Goal: Information Seeking & Learning: Learn about a topic

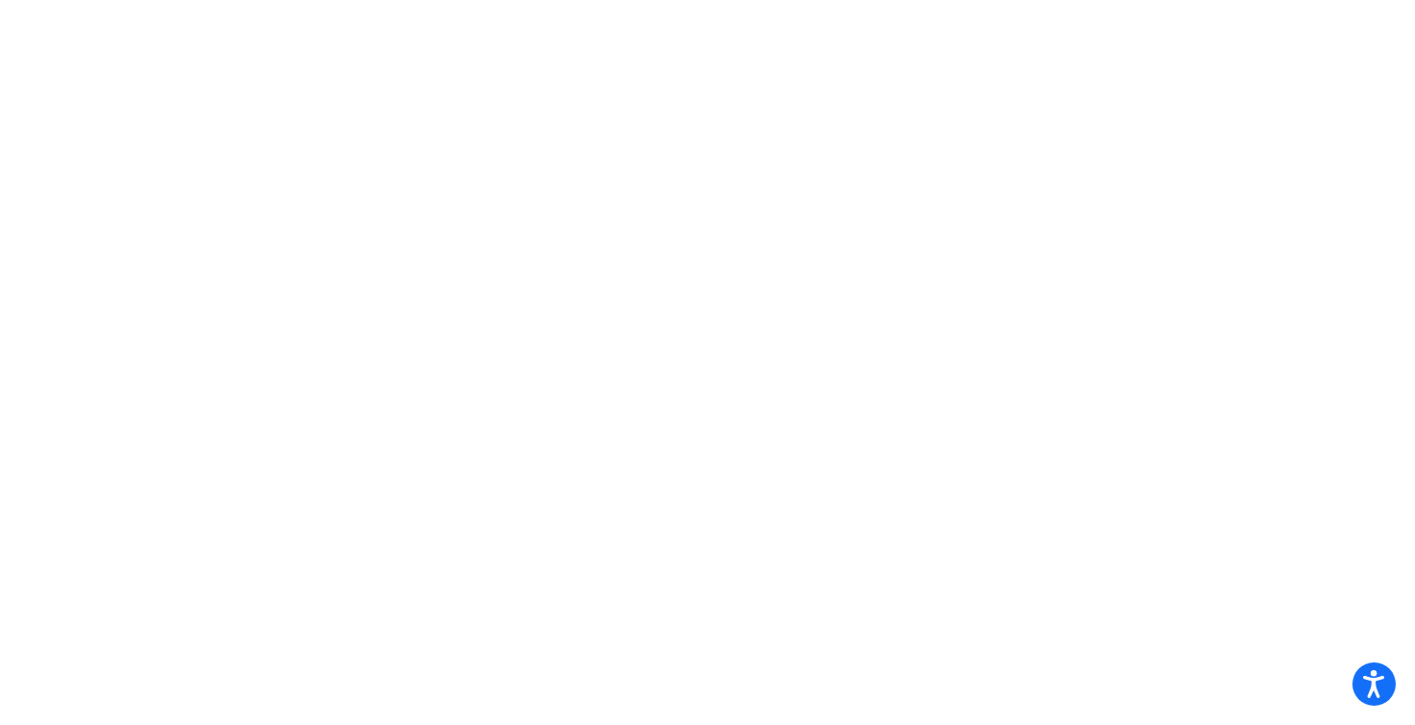
click at [493, 292] on mat-sidenav-content at bounding box center [707, 362] width 1415 height 725
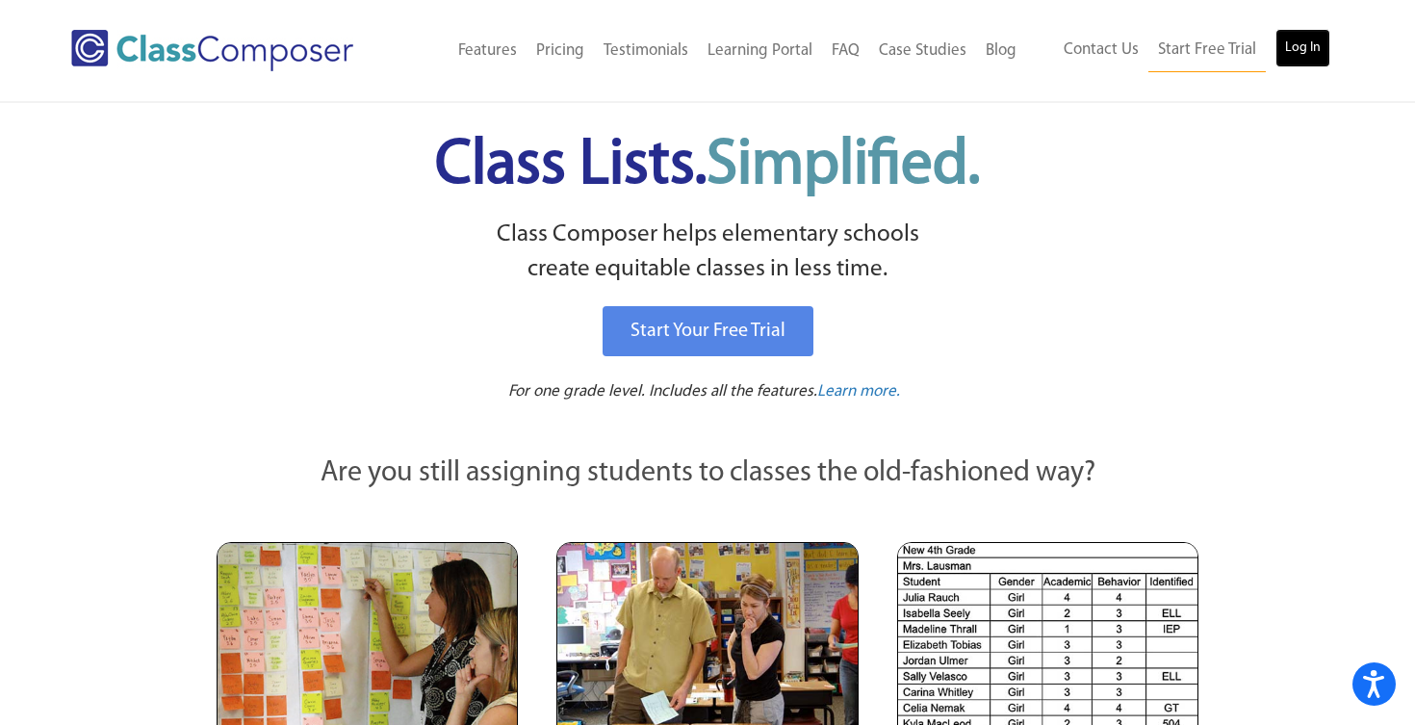
click at [1309, 39] on link "Log In" at bounding box center [1303, 48] width 55 height 39
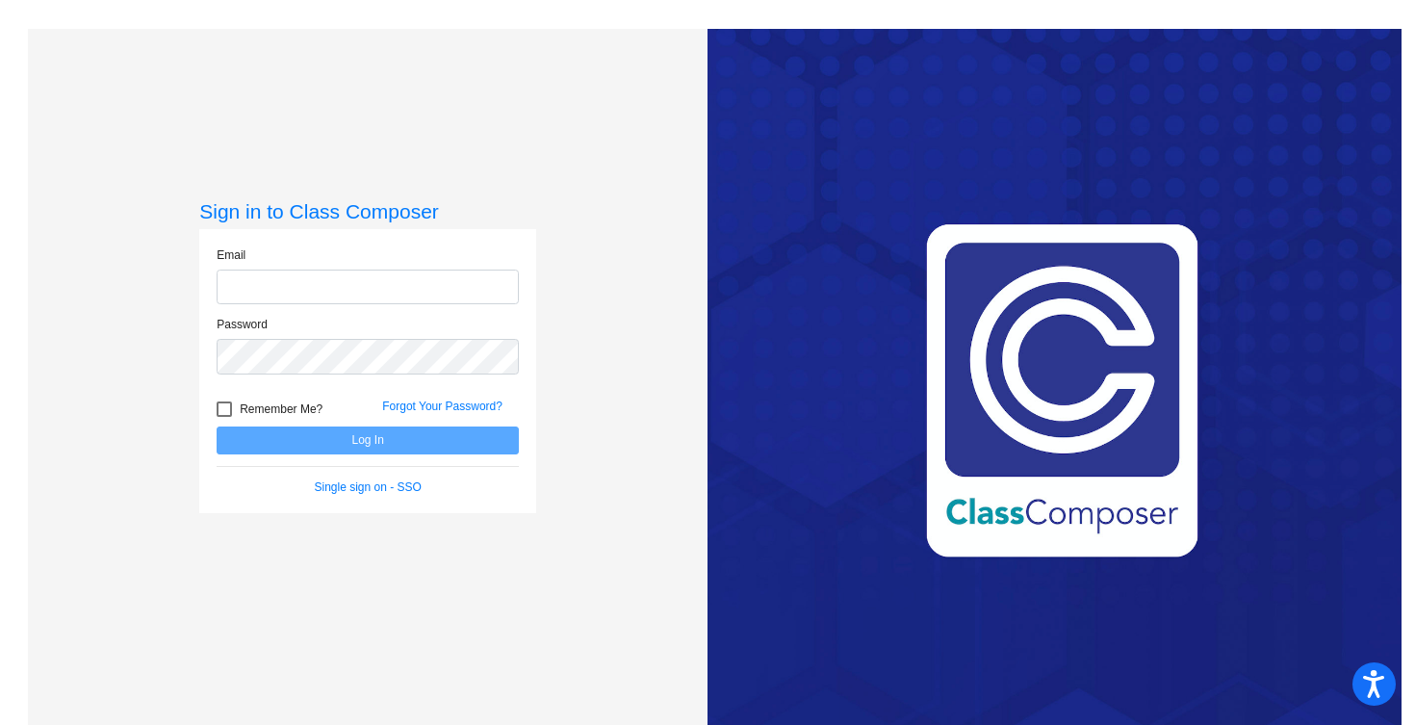
type input "[EMAIL_ADDRESS][DOMAIN_NAME]"
click at [368, 437] on button "Log In" at bounding box center [368, 440] width 302 height 28
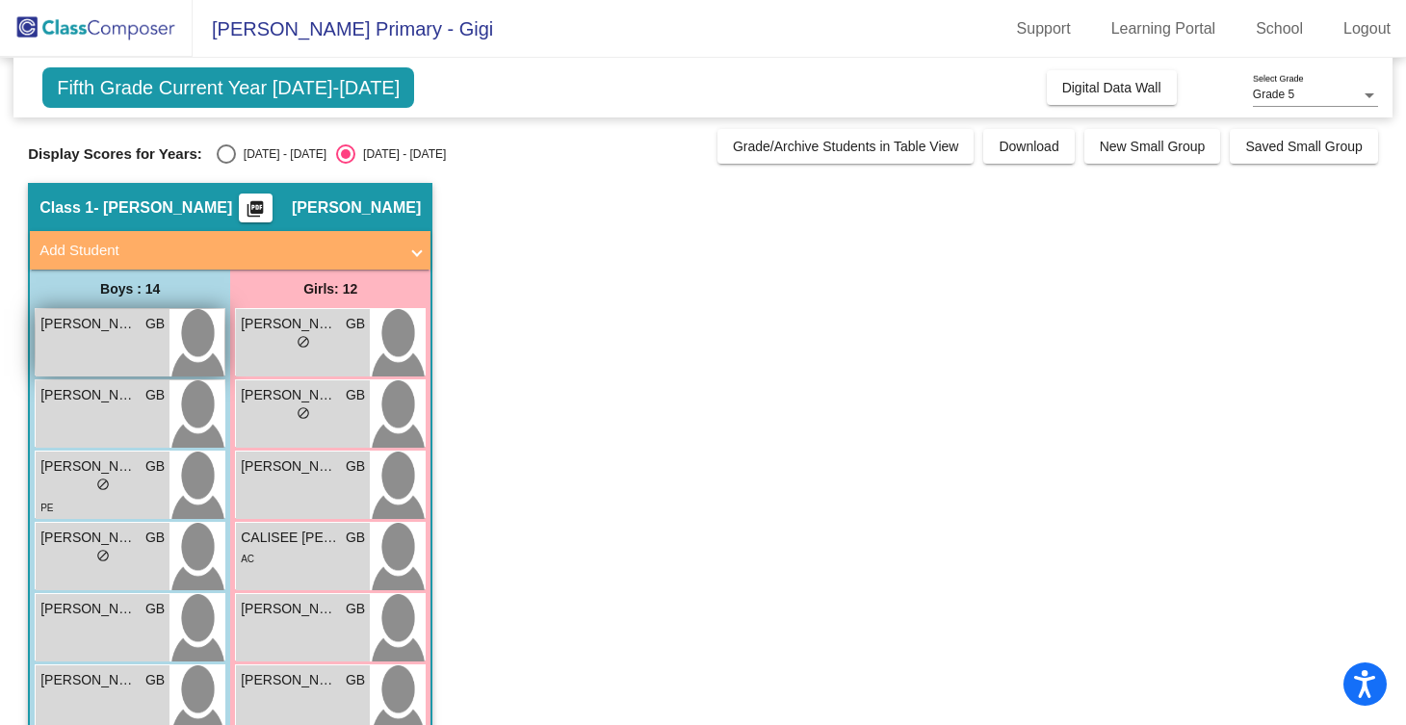
click at [145, 356] on div "ASHER HANCOCK GB lock do_not_disturb_alt" at bounding box center [103, 342] width 134 height 67
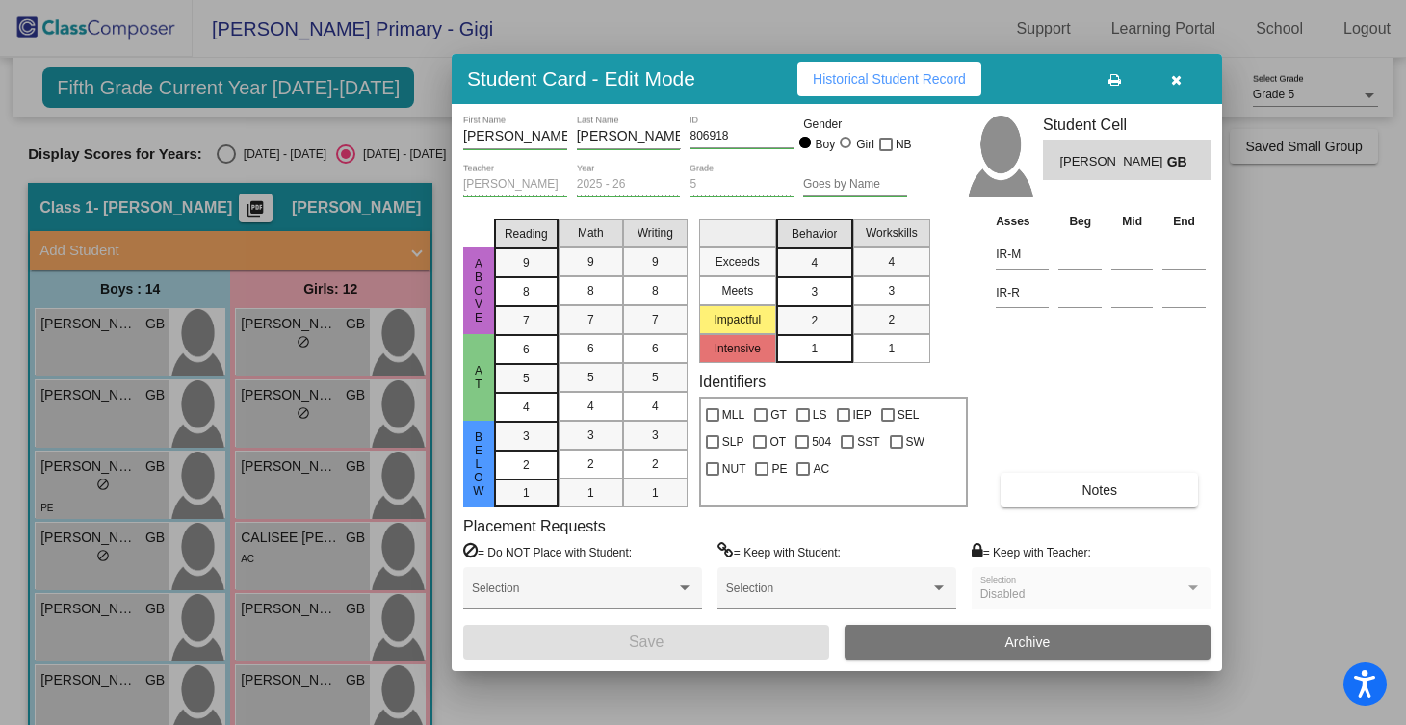
click at [860, 79] on span "Historical Student Record" at bounding box center [889, 78] width 153 height 15
click at [1176, 78] on icon "button" at bounding box center [1176, 79] width 11 height 13
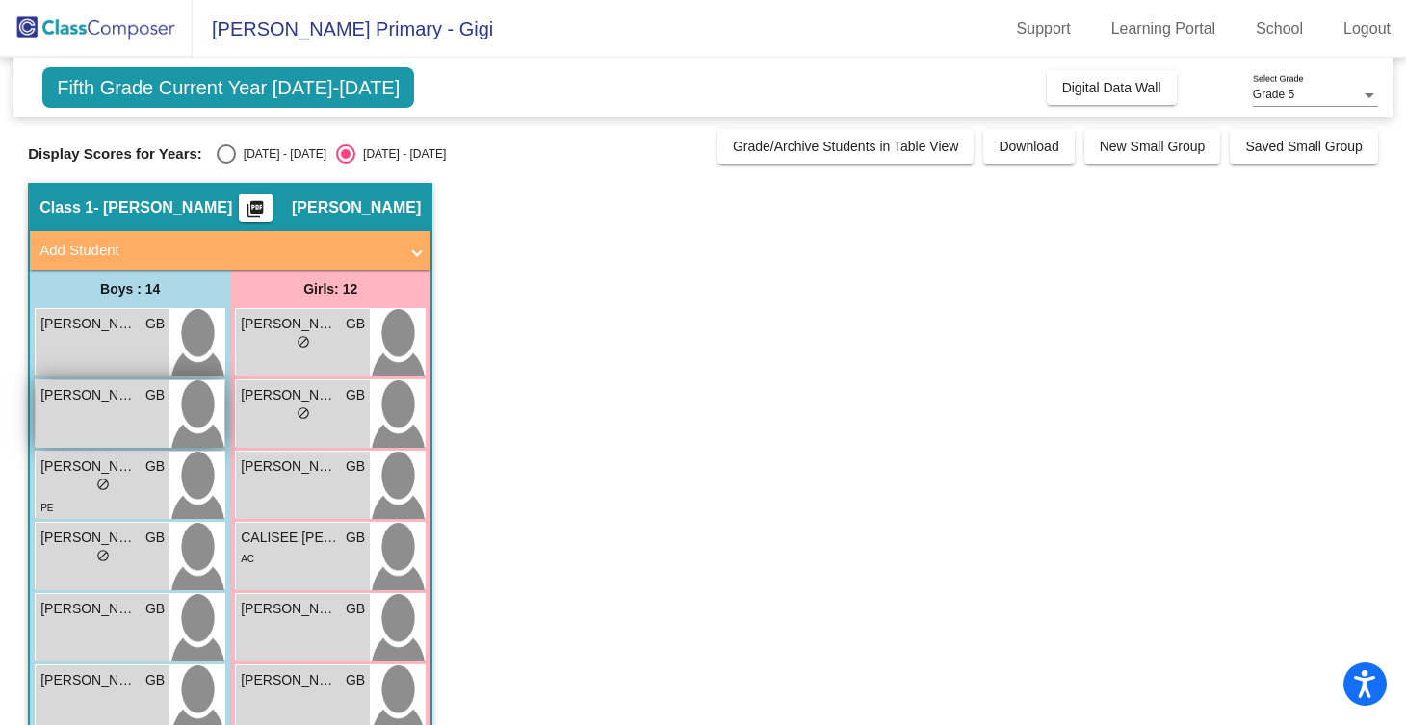
click at [110, 406] on div "CARTER SHIMKO GB lock do_not_disturb_alt" at bounding box center [103, 413] width 134 height 67
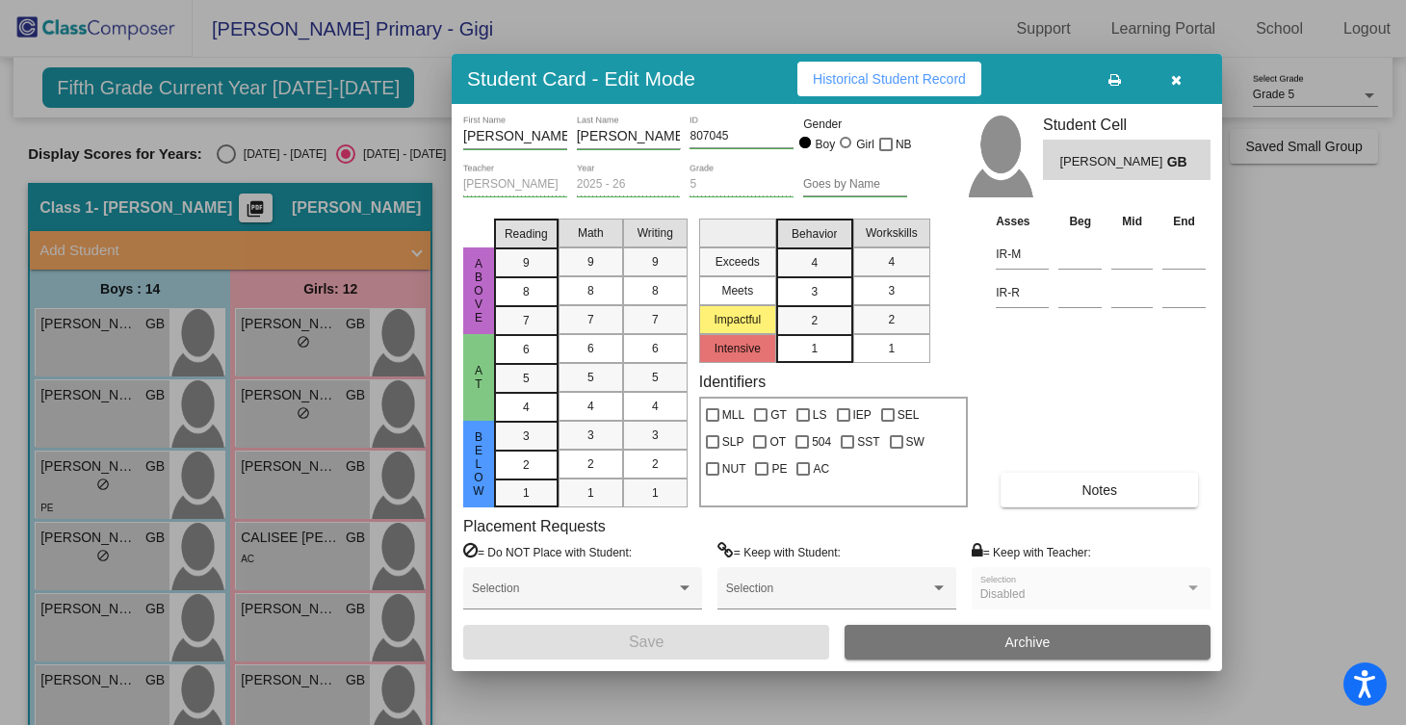
click at [857, 86] on span "Historical Student Record" at bounding box center [889, 78] width 153 height 15
click at [1173, 77] on icon "button" at bounding box center [1176, 79] width 11 height 13
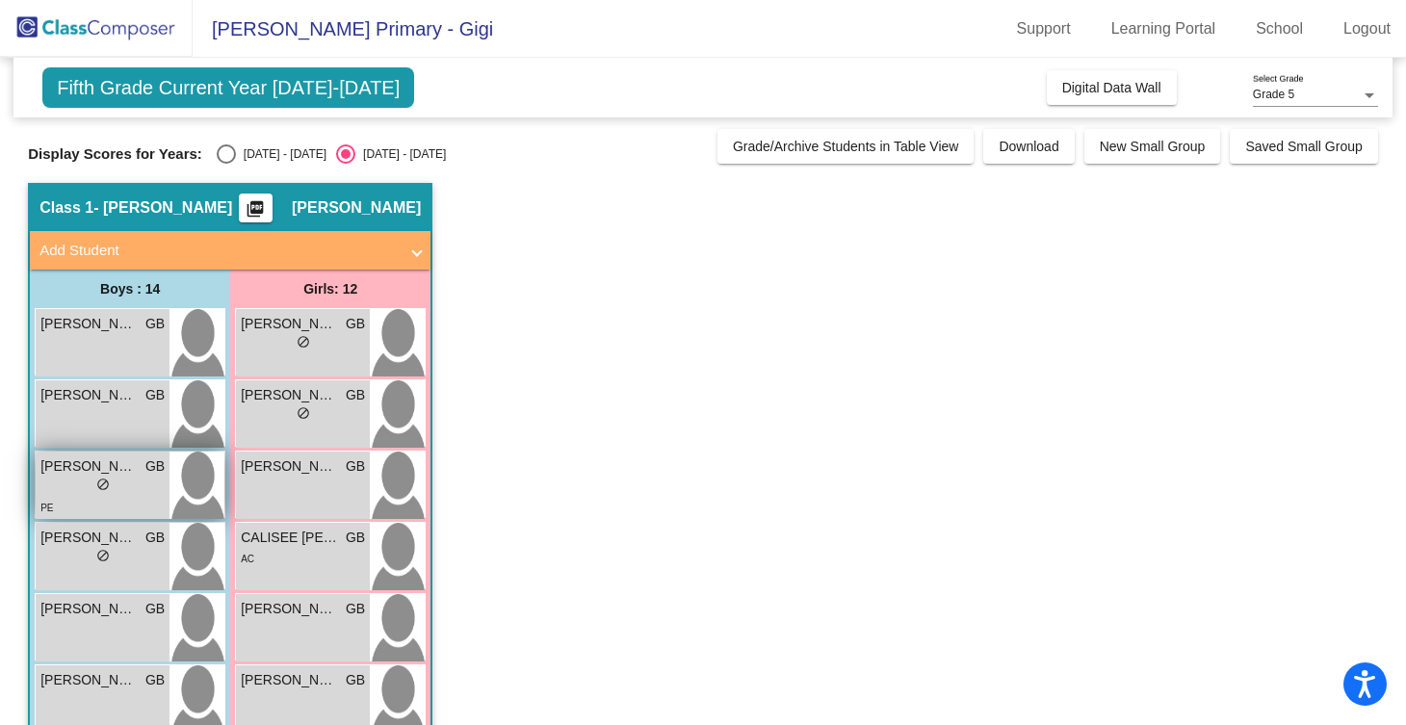
click at [122, 477] on div "lock do_not_disturb_alt" at bounding box center [102, 487] width 124 height 20
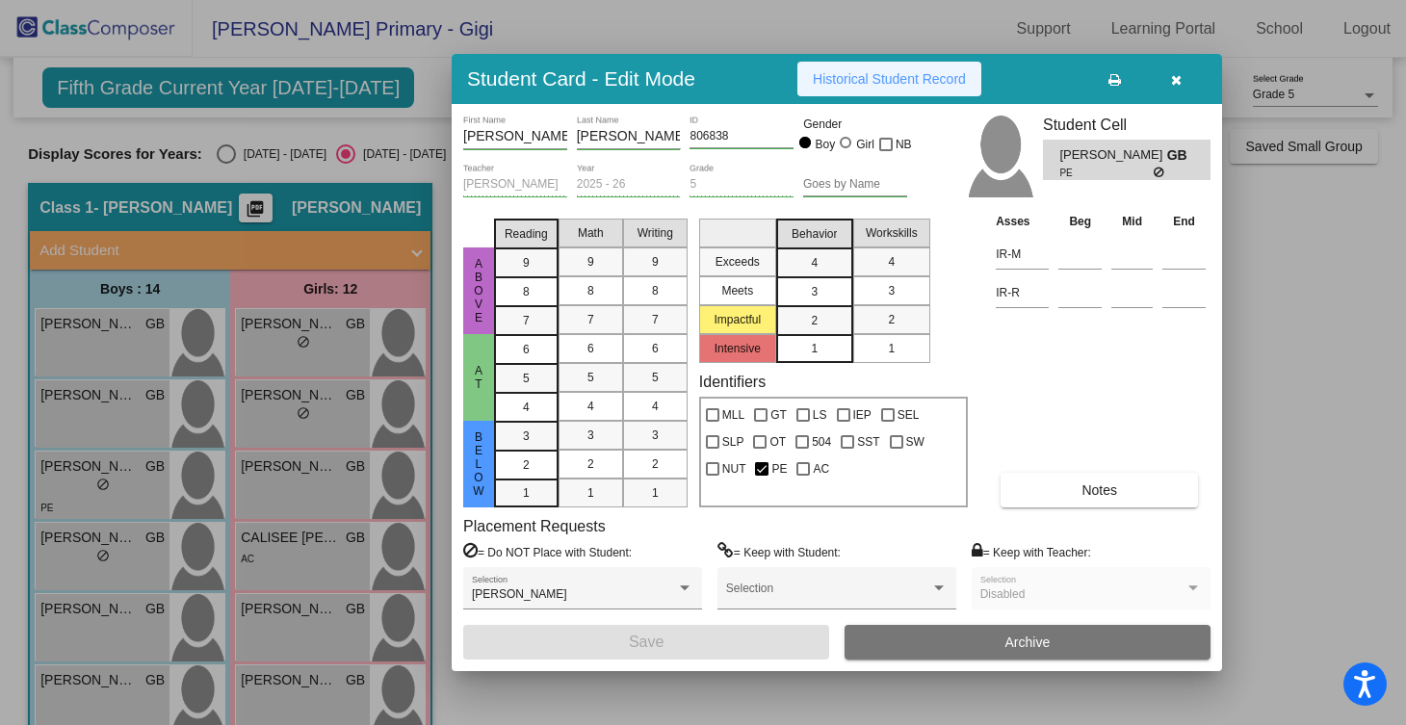
click at [857, 69] on button "Historical Student Record" at bounding box center [889, 79] width 184 height 35
click at [1171, 75] on icon "button" at bounding box center [1176, 79] width 11 height 13
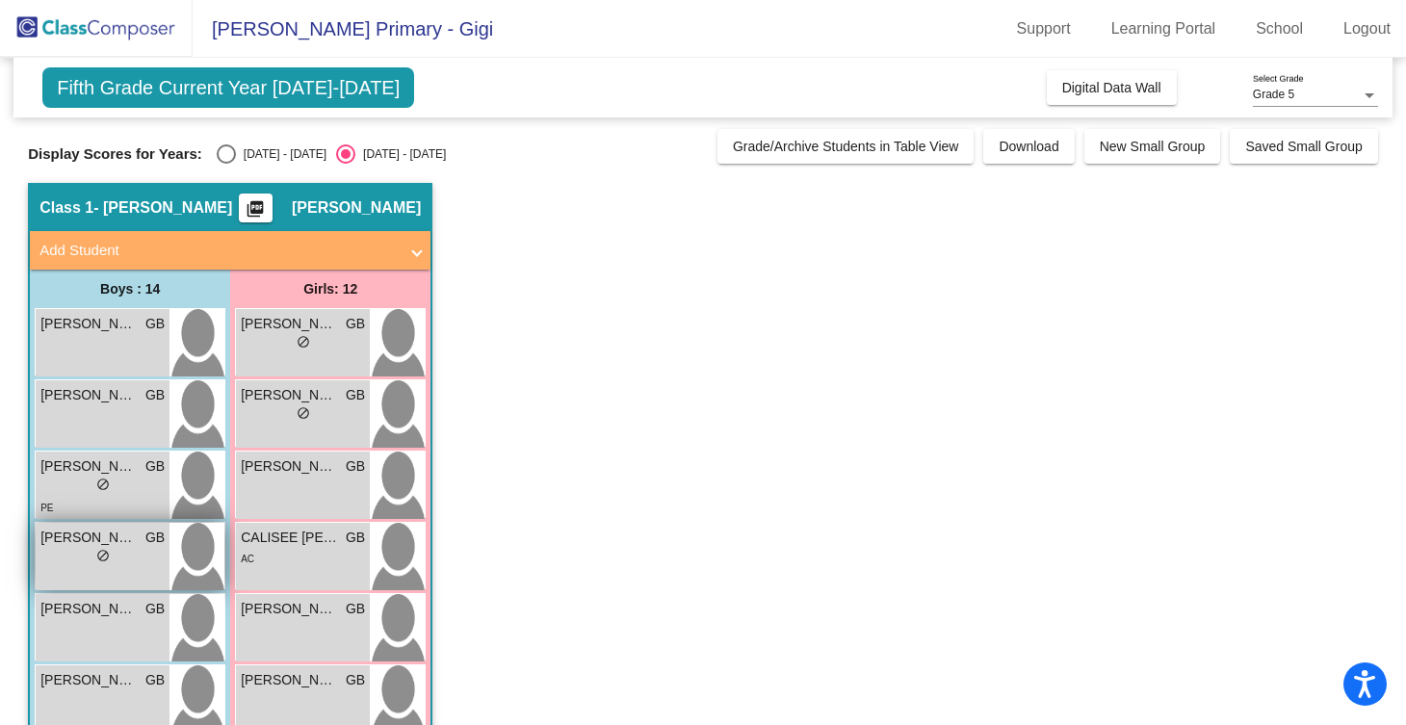
click at [115, 556] on div "lock do_not_disturb_alt" at bounding box center [102, 558] width 124 height 20
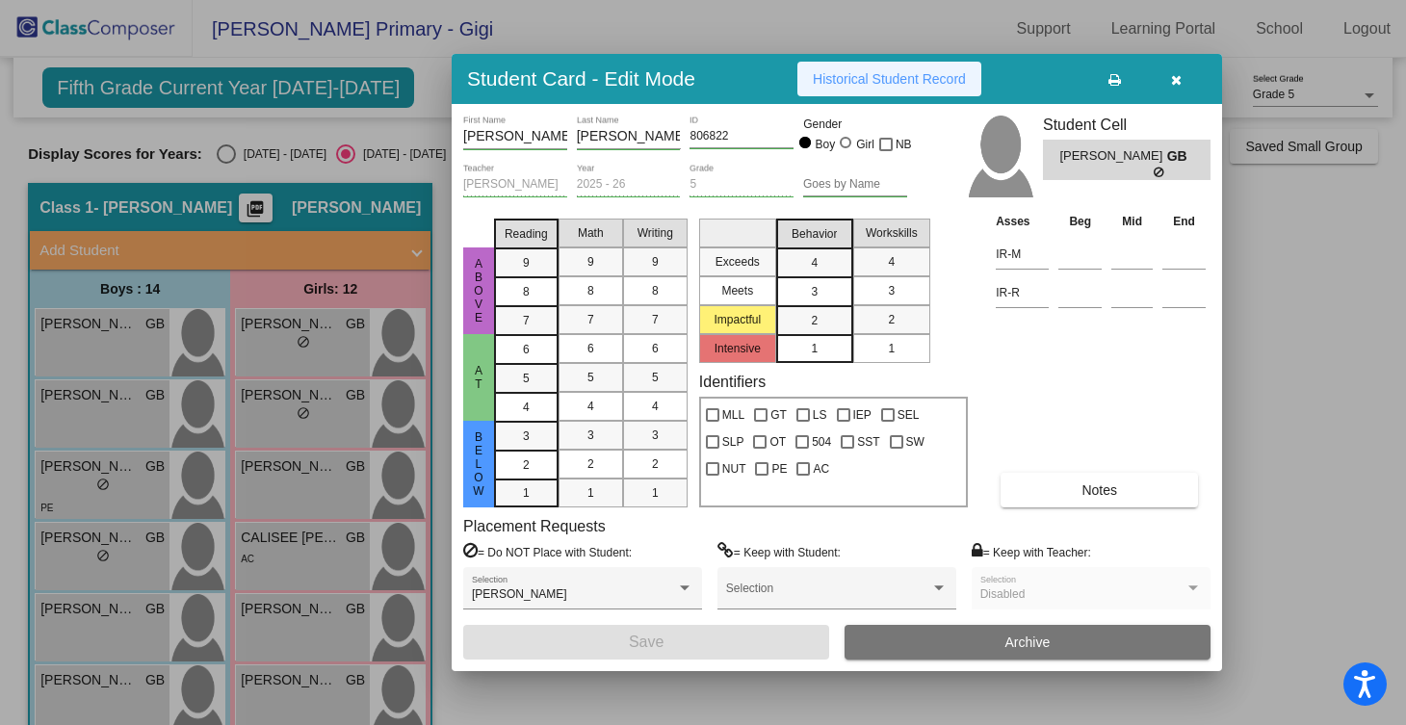
click at [866, 79] on span "Historical Student Record" at bounding box center [889, 78] width 153 height 15
click at [1178, 76] on icon "button" at bounding box center [1176, 79] width 11 height 13
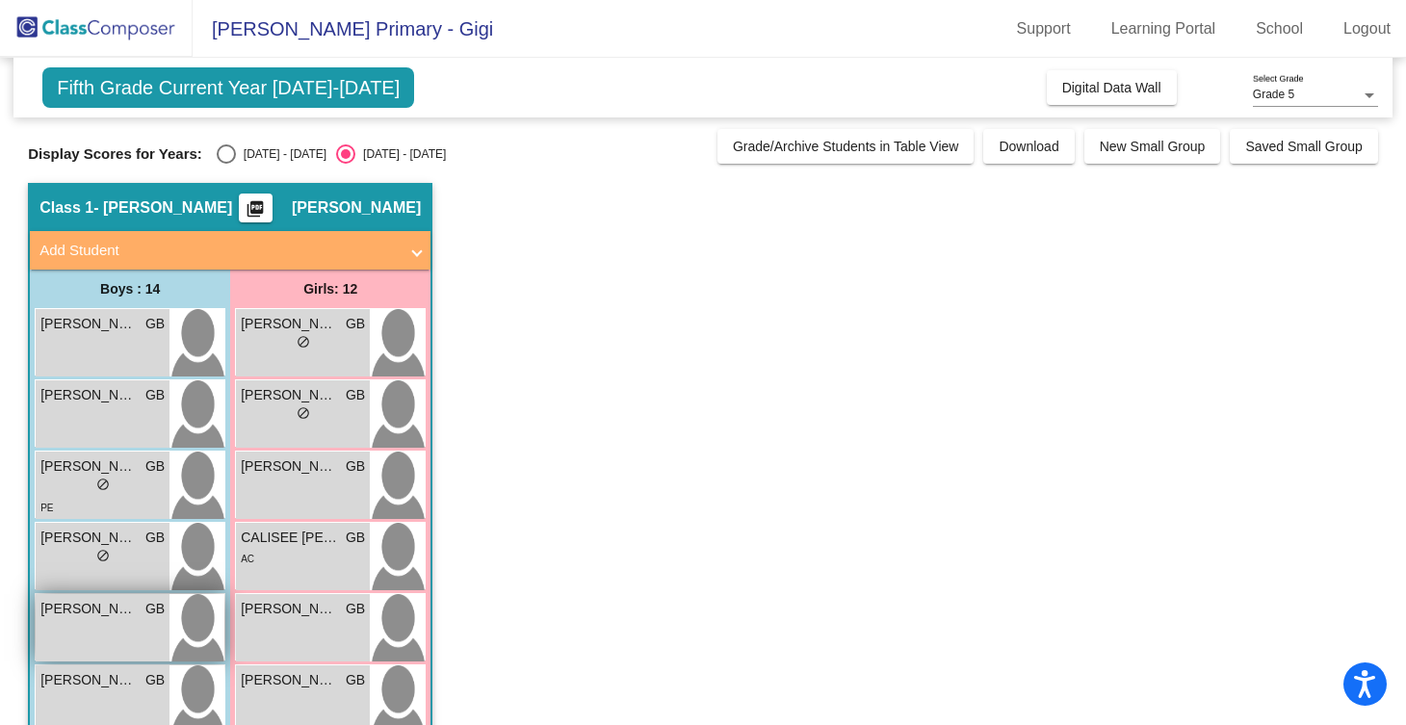
click at [111, 628] on div "ETHAN WILSON GB lock do_not_disturb_alt" at bounding box center [103, 627] width 134 height 67
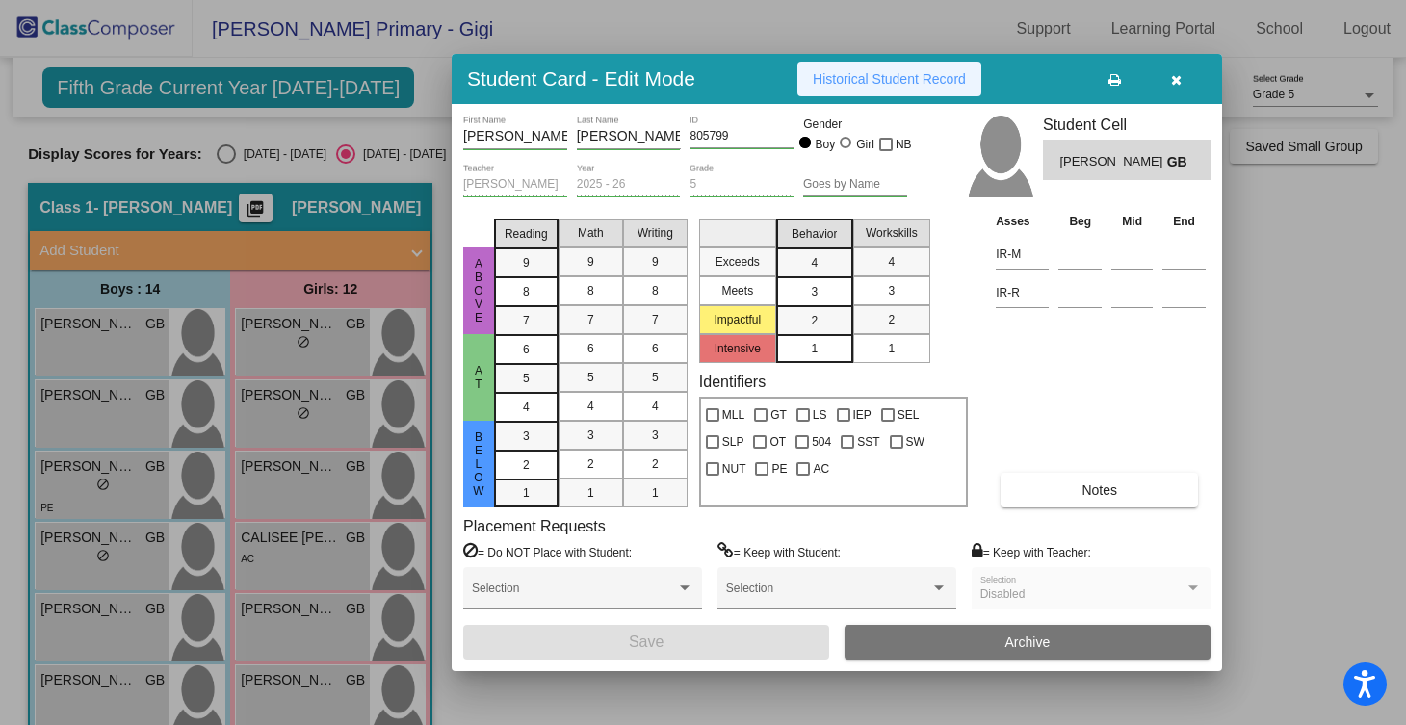
click at [885, 76] on span "Historical Student Record" at bounding box center [889, 78] width 153 height 15
click at [1173, 80] on icon "button" at bounding box center [1176, 79] width 11 height 13
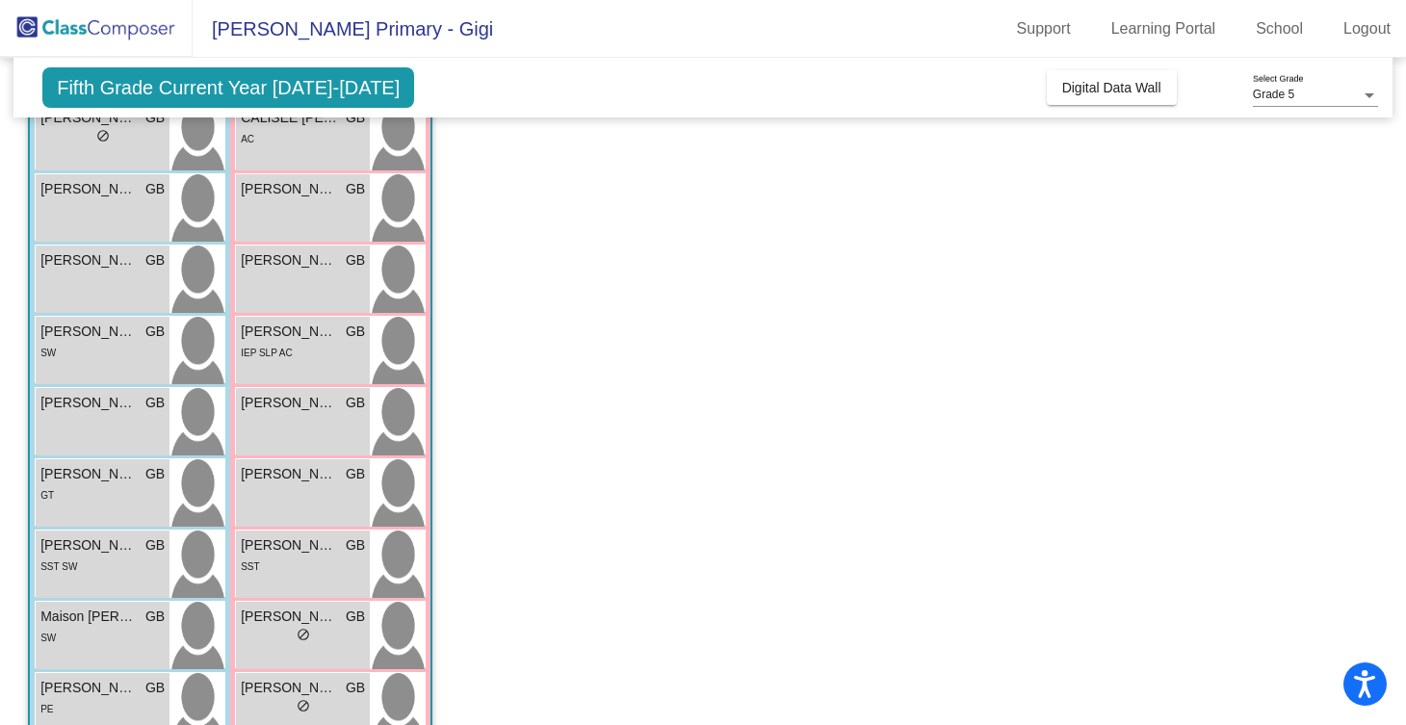
scroll to position [441, 0]
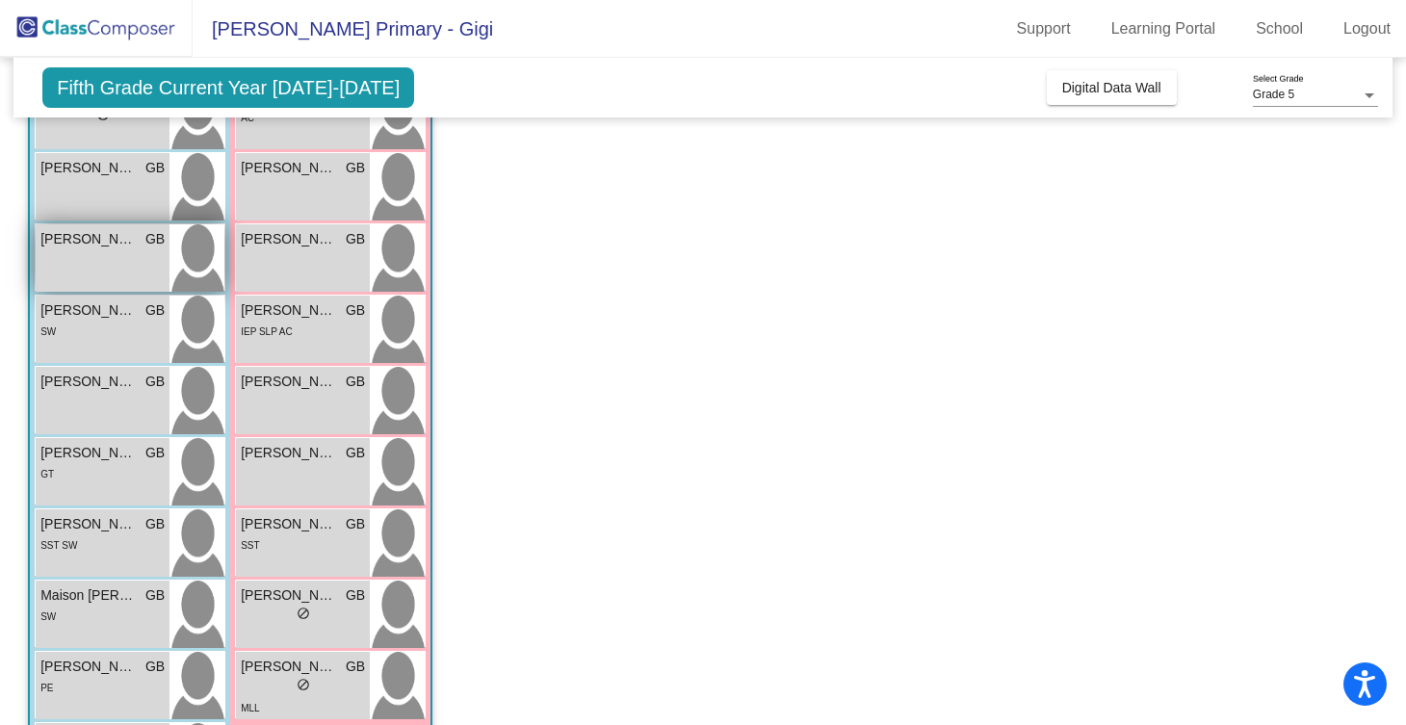
click at [111, 261] on div "GAVYN JOHNSON GB lock do_not_disturb_alt" at bounding box center [103, 257] width 134 height 67
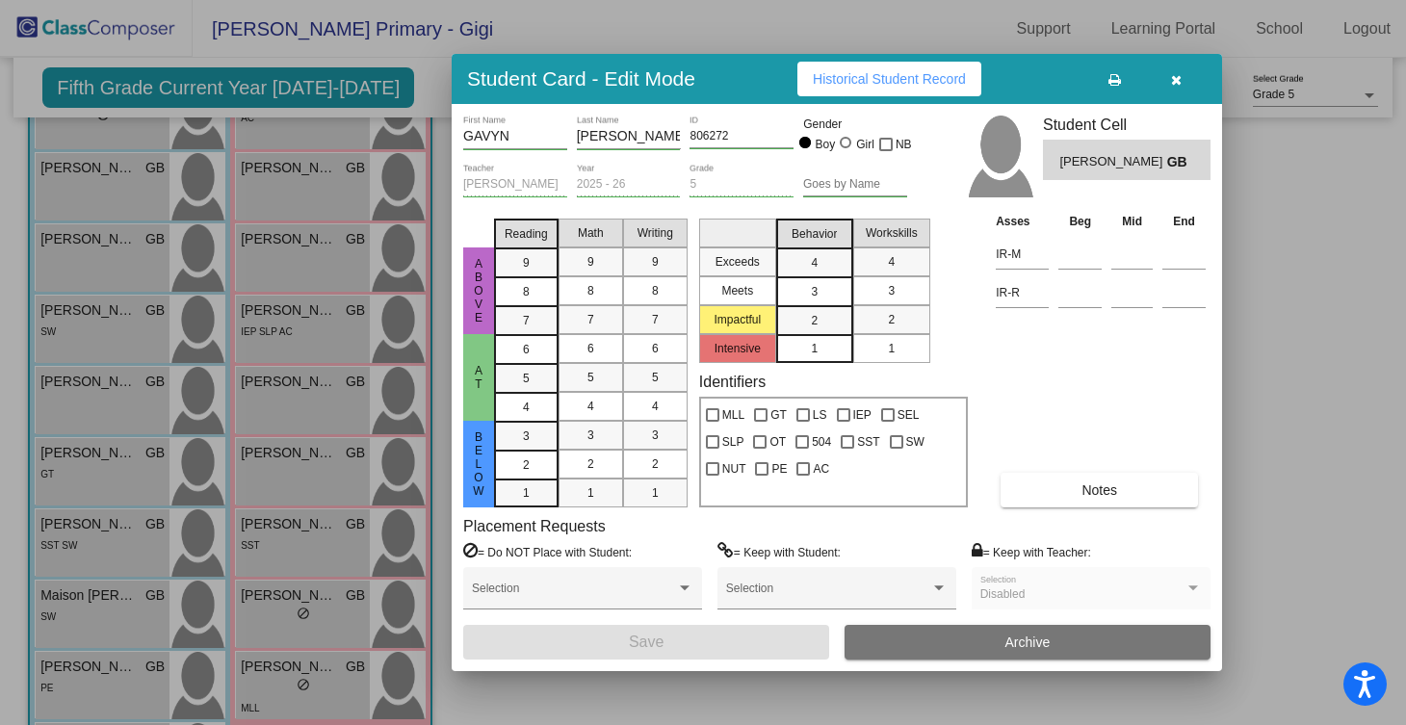
click at [857, 59] on div "Student Card - Edit Mode Historical Student Record" at bounding box center [837, 79] width 770 height 50
click at [856, 80] on span "Historical Student Record" at bounding box center [889, 78] width 153 height 15
click at [1173, 73] on icon "button" at bounding box center [1176, 79] width 11 height 13
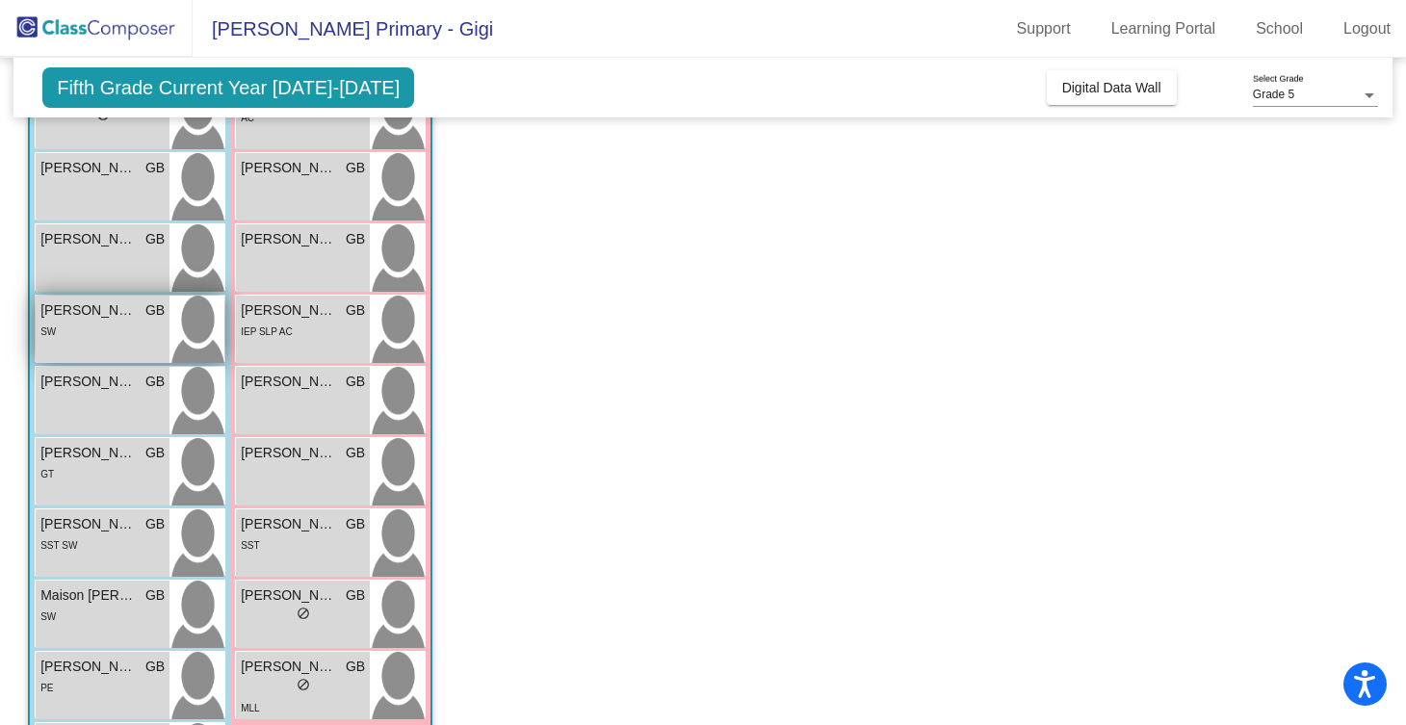
click at [92, 339] on div "SW" at bounding box center [102, 331] width 124 height 20
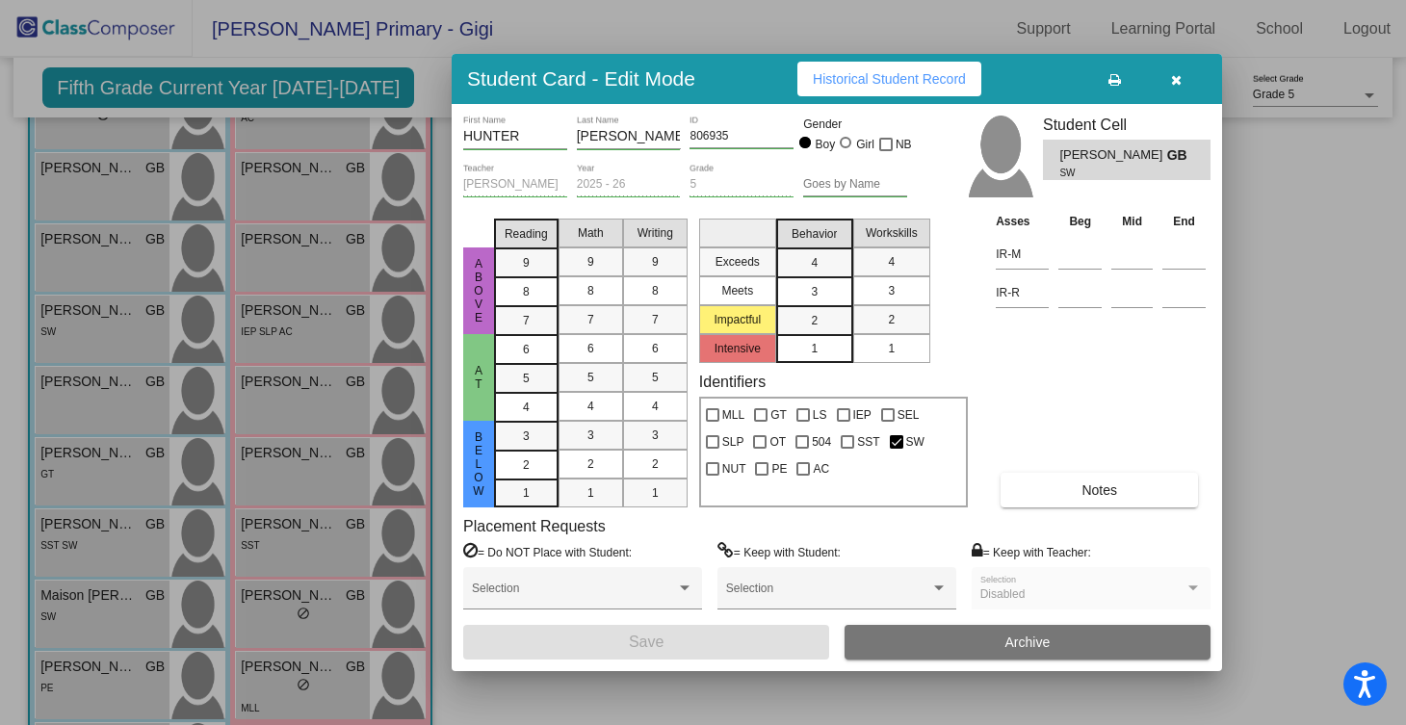
click at [866, 79] on span "Historical Student Record" at bounding box center [889, 78] width 153 height 15
click at [1175, 71] on span "button" at bounding box center [1176, 78] width 11 height 15
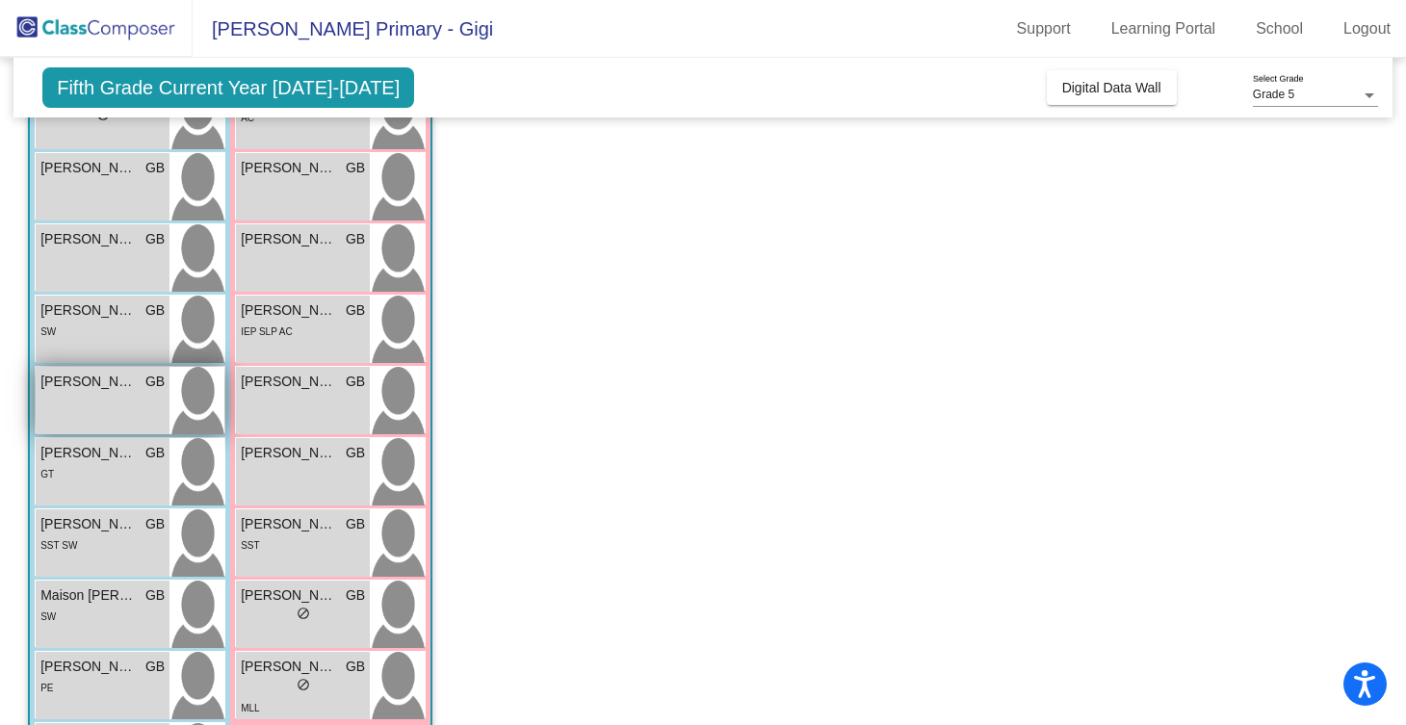
click at [108, 408] on div "Hudson Black GB lock do_not_disturb_alt" at bounding box center [103, 400] width 134 height 67
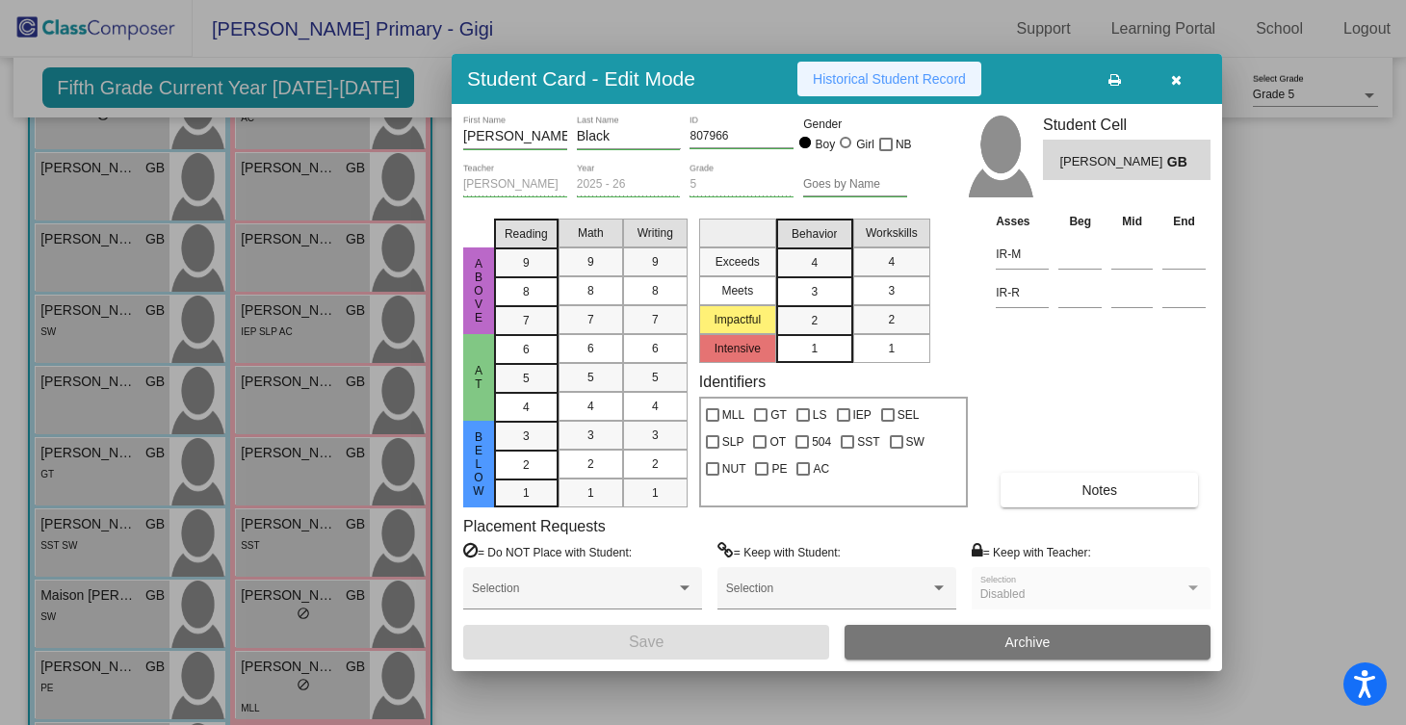
click at [856, 72] on span "Historical Student Record" at bounding box center [889, 78] width 153 height 15
click at [1176, 75] on icon "button" at bounding box center [1176, 79] width 11 height 13
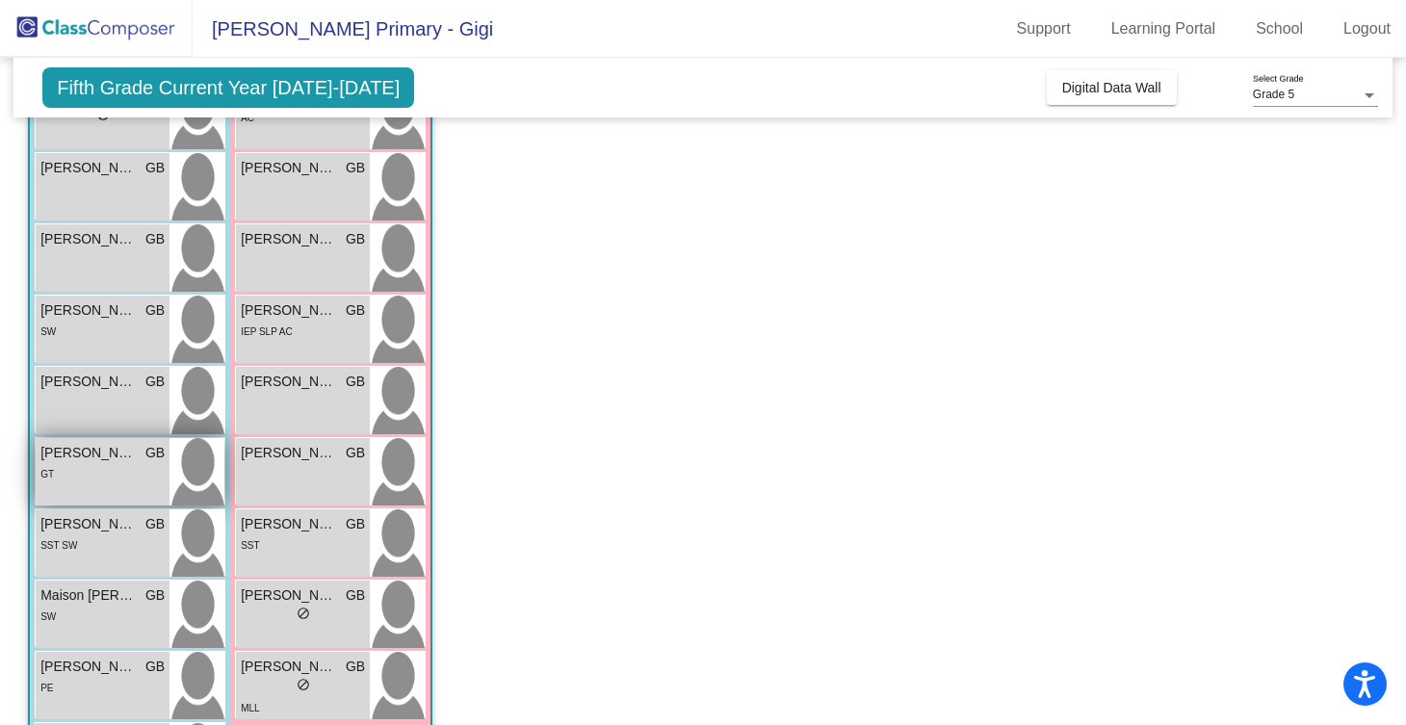
click at [94, 474] on div "GT" at bounding box center [102, 473] width 124 height 20
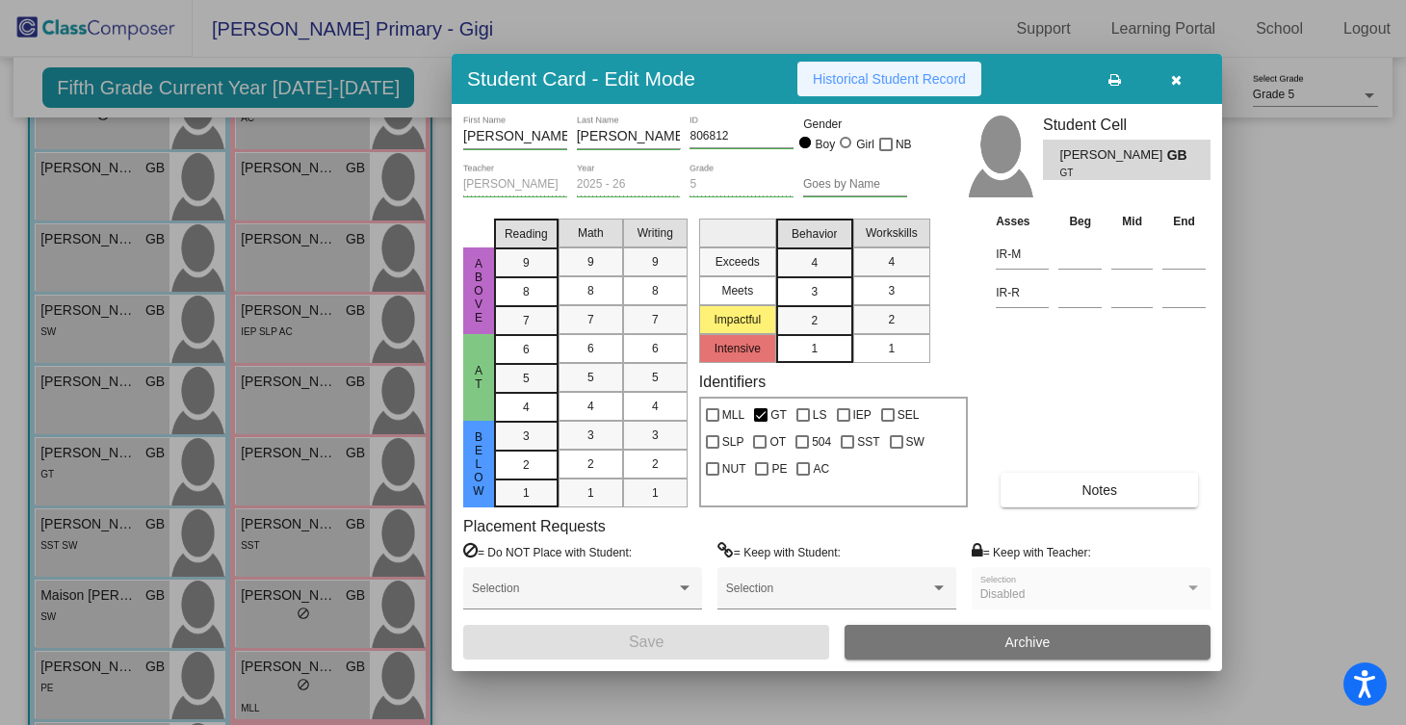
click at [853, 84] on span "Historical Student Record" at bounding box center [889, 78] width 153 height 15
click at [1177, 80] on icon "button" at bounding box center [1176, 79] width 11 height 13
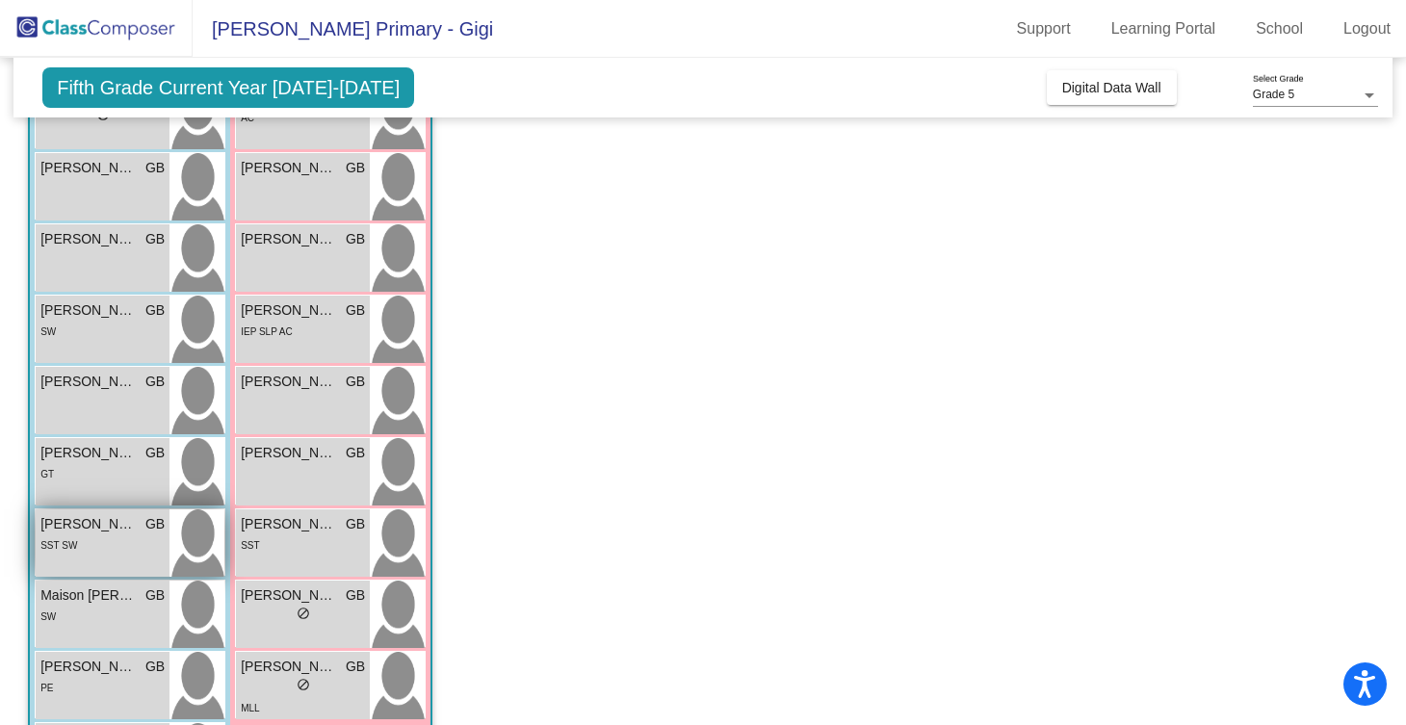
click at [120, 535] on div "SST SW" at bounding box center [102, 544] width 124 height 20
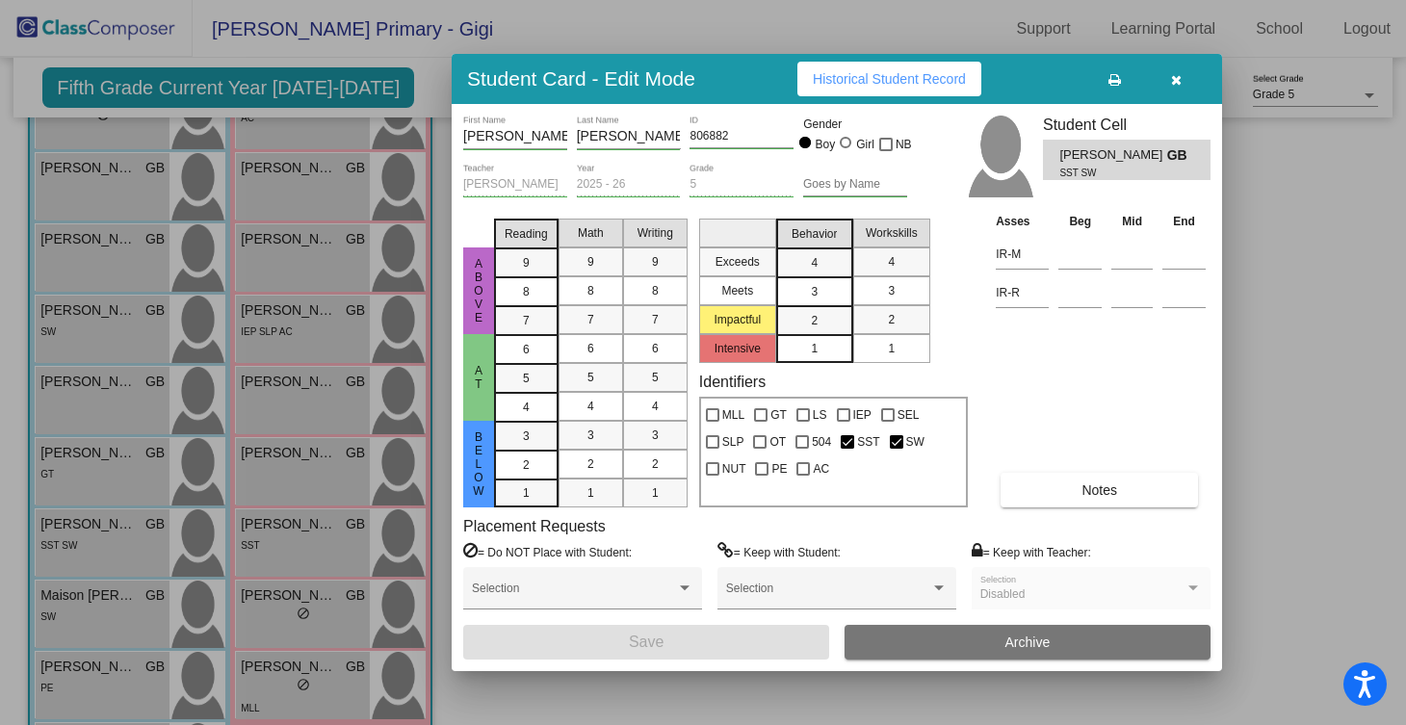
click at [852, 81] on span "Historical Student Record" at bounding box center [889, 78] width 153 height 15
click at [1174, 74] on icon "button" at bounding box center [1176, 79] width 11 height 13
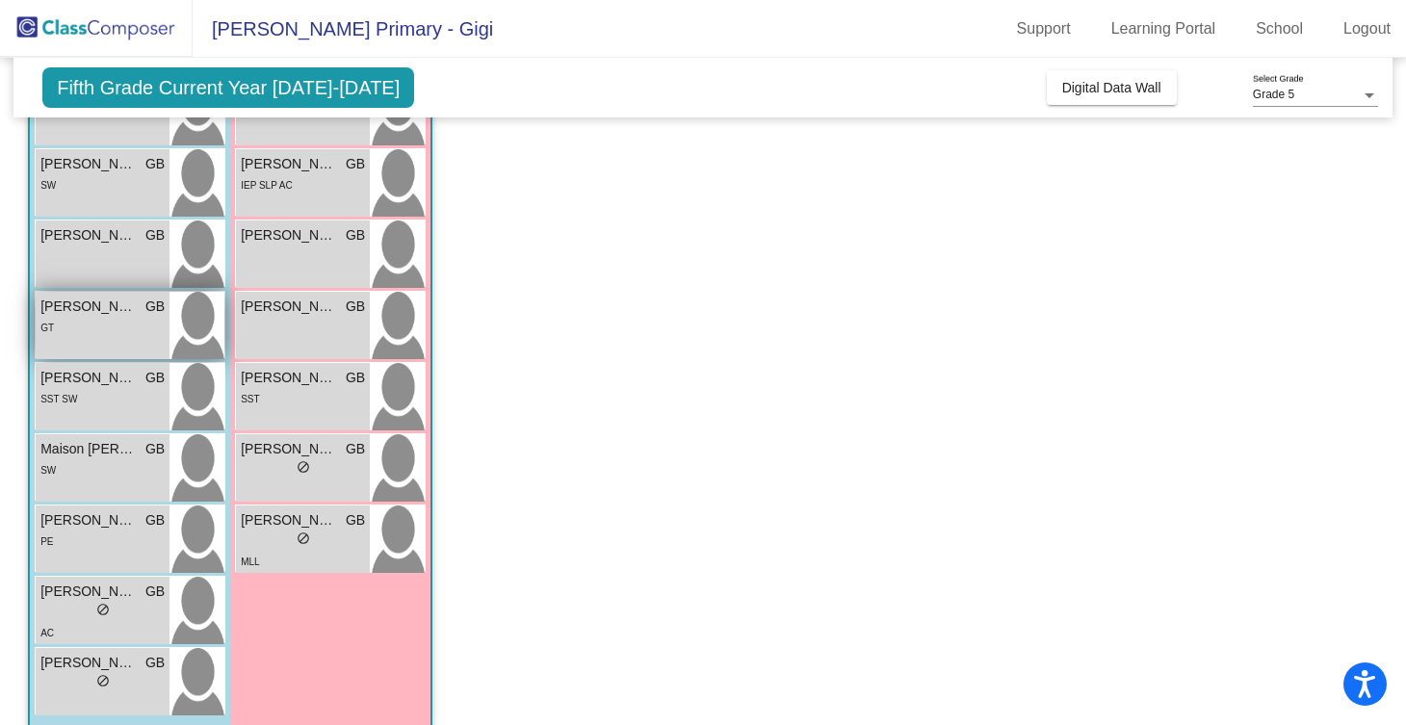
scroll to position [611, 0]
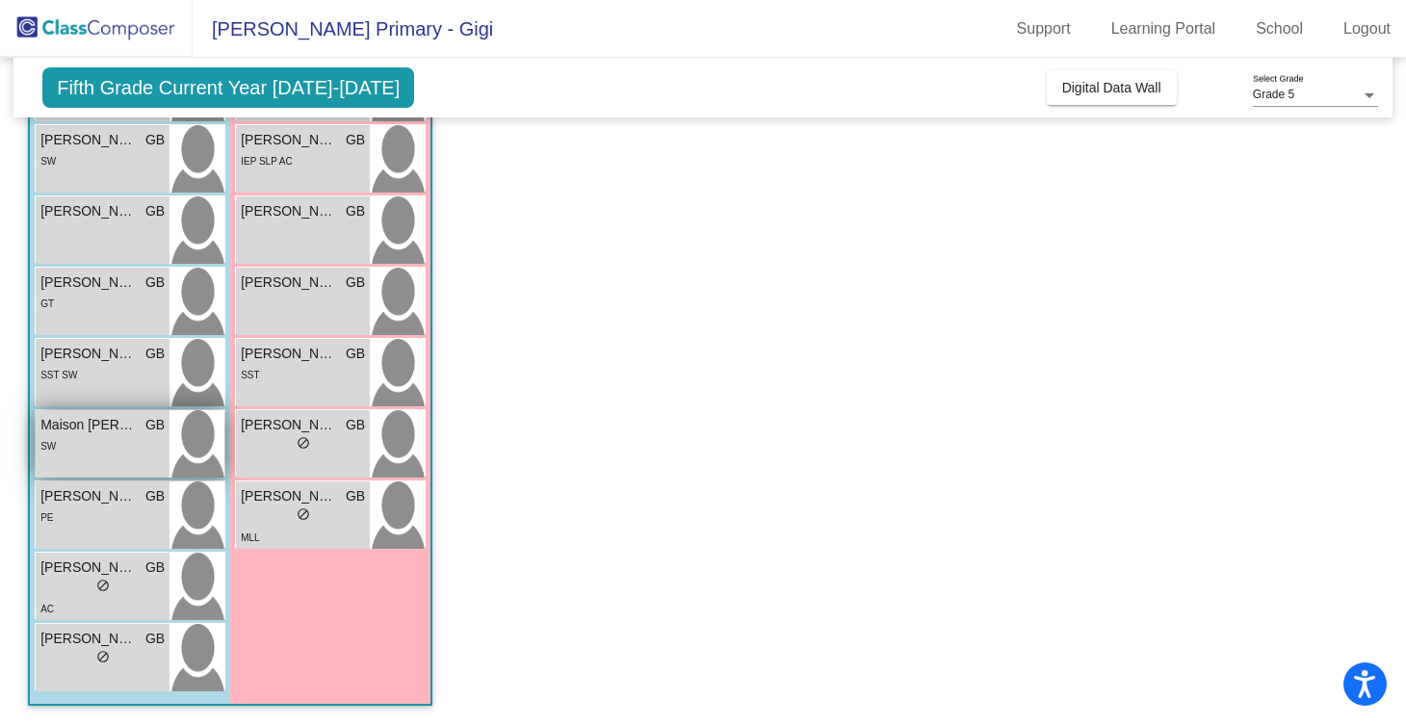
click at [129, 433] on span "Maison Massingill" at bounding box center [88, 425] width 96 height 20
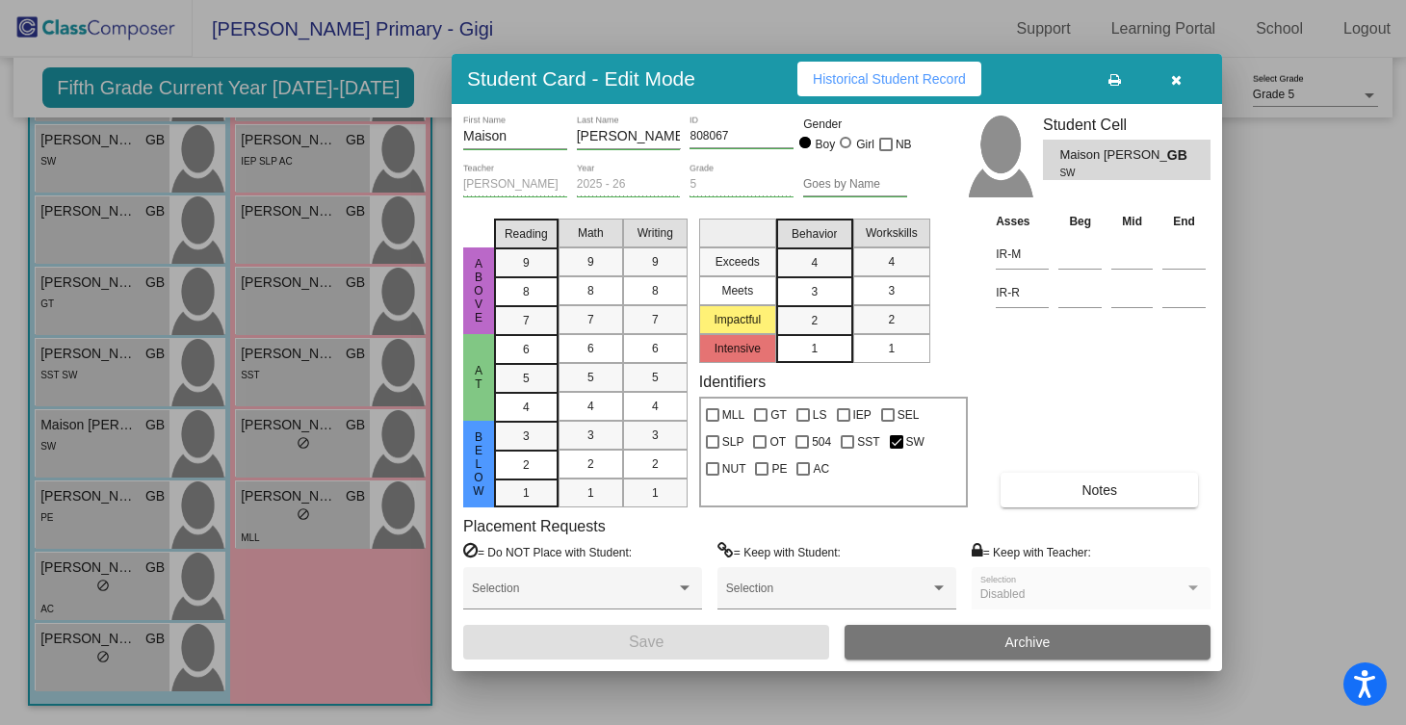
click at [888, 83] on span "Historical Student Record" at bounding box center [889, 78] width 153 height 15
click at [1175, 76] on icon "button" at bounding box center [1176, 79] width 11 height 13
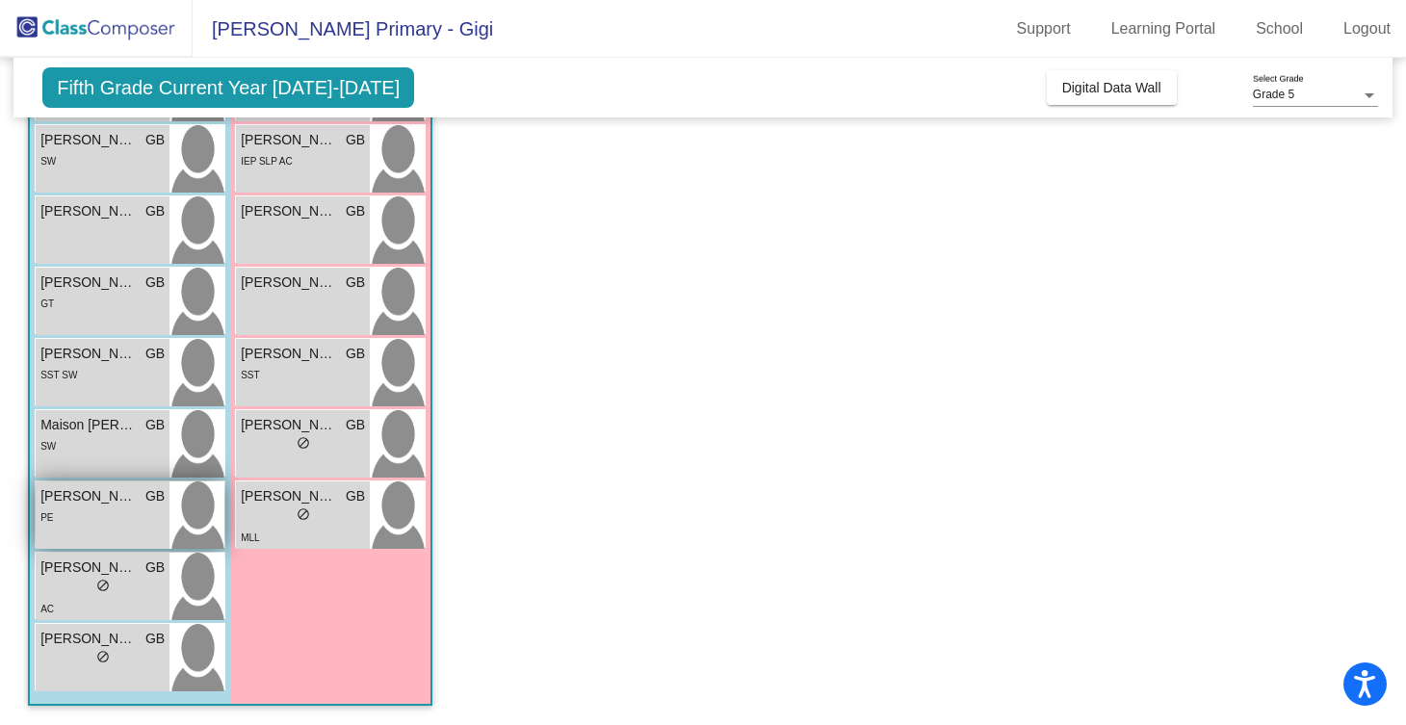
click at [116, 499] on span "Max Kawashima" at bounding box center [88, 496] width 96 height 20
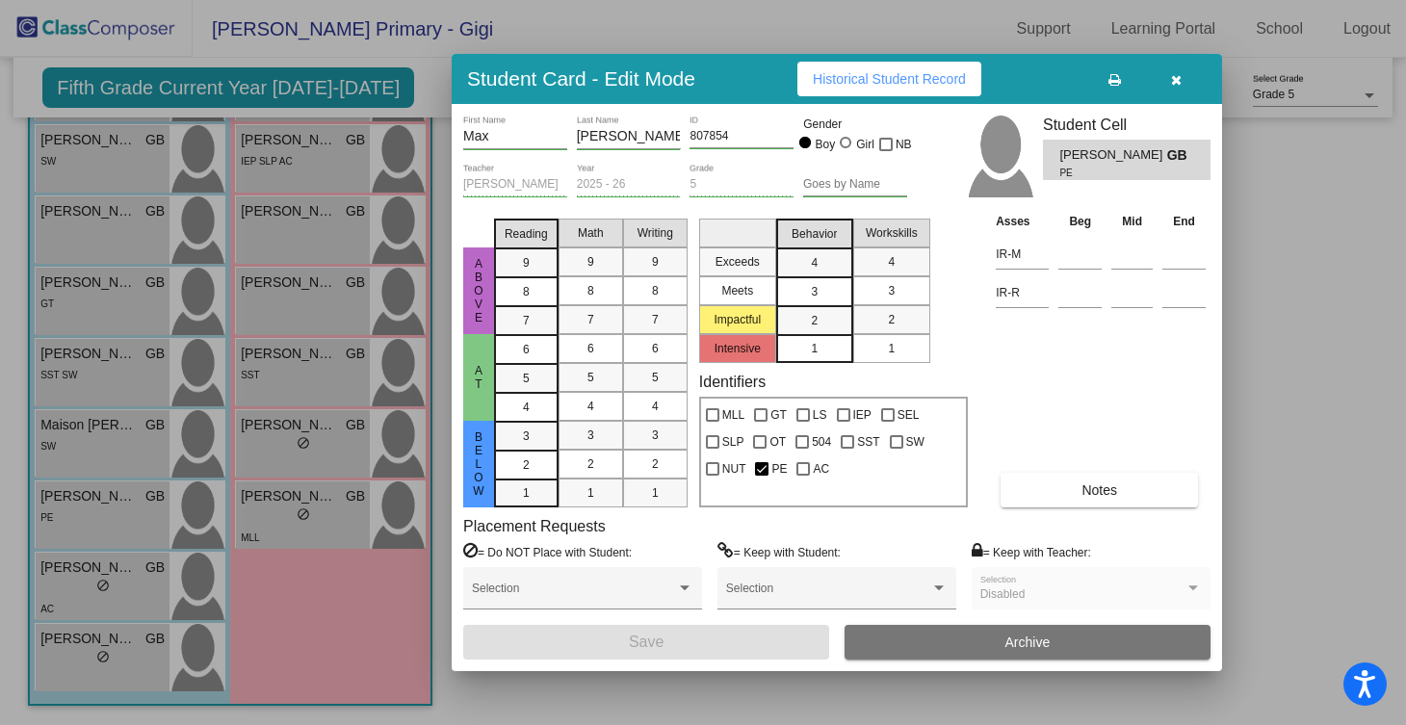
click at [854, 83] on span "Historical Student Record" at bounding box center [889, 78] width 153 height 15
click at [1175, 77] on icon "button" at bounding box center [1176, 79] width 11 height 13
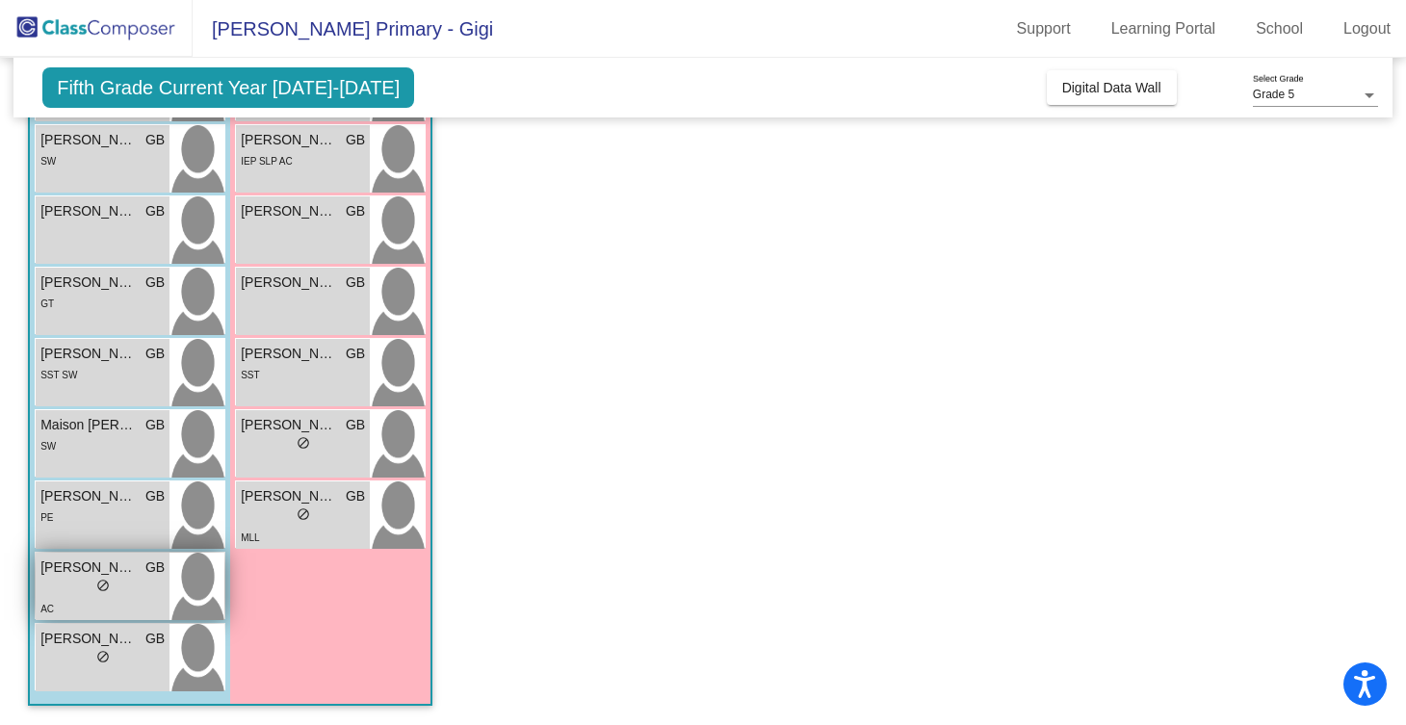
click at [117, 584] on div "lock do_not_disturb_alt" at bounding box center [102, 588] width 124 height 20
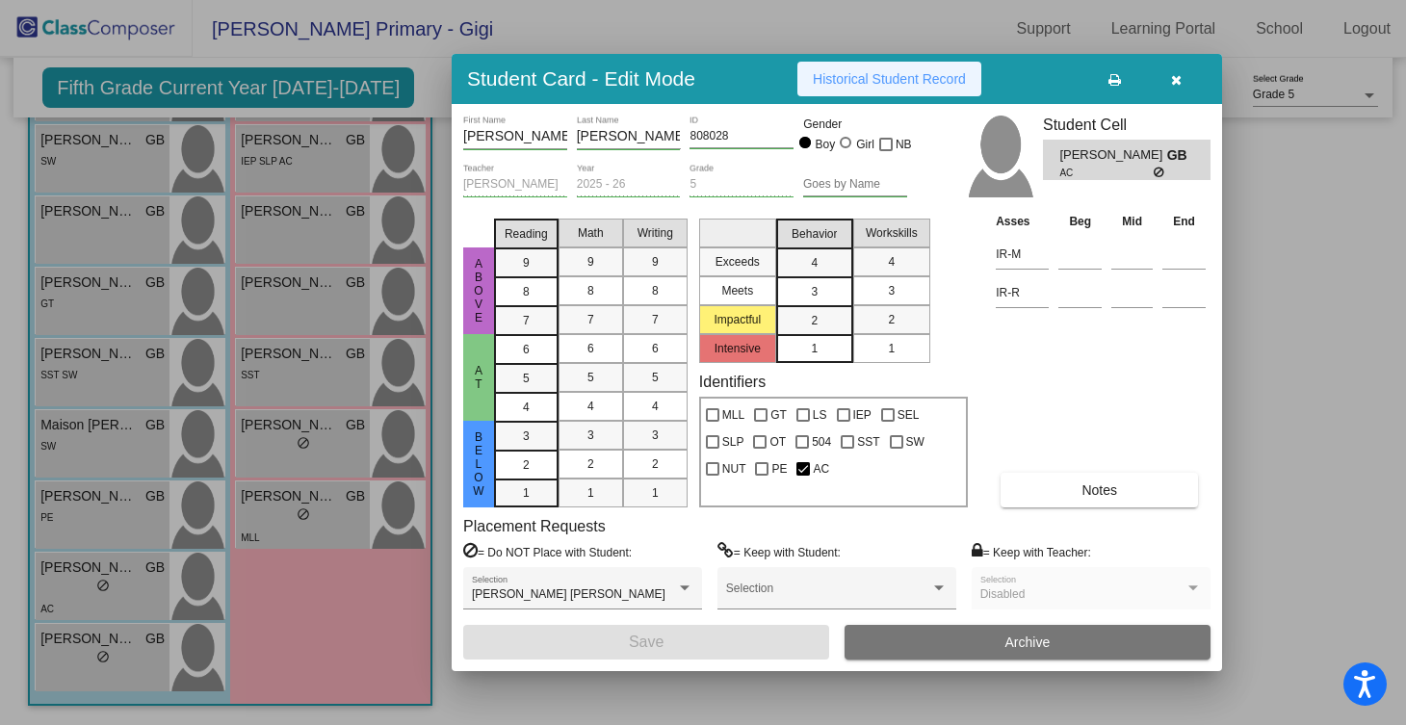
click at [880, 79] on span "Historical Student Record" at bounding box center [889, 78] width 153 height 15
click at [1175, 86] on icon "button" at bounding box center [1176, 79] width 11 height 13
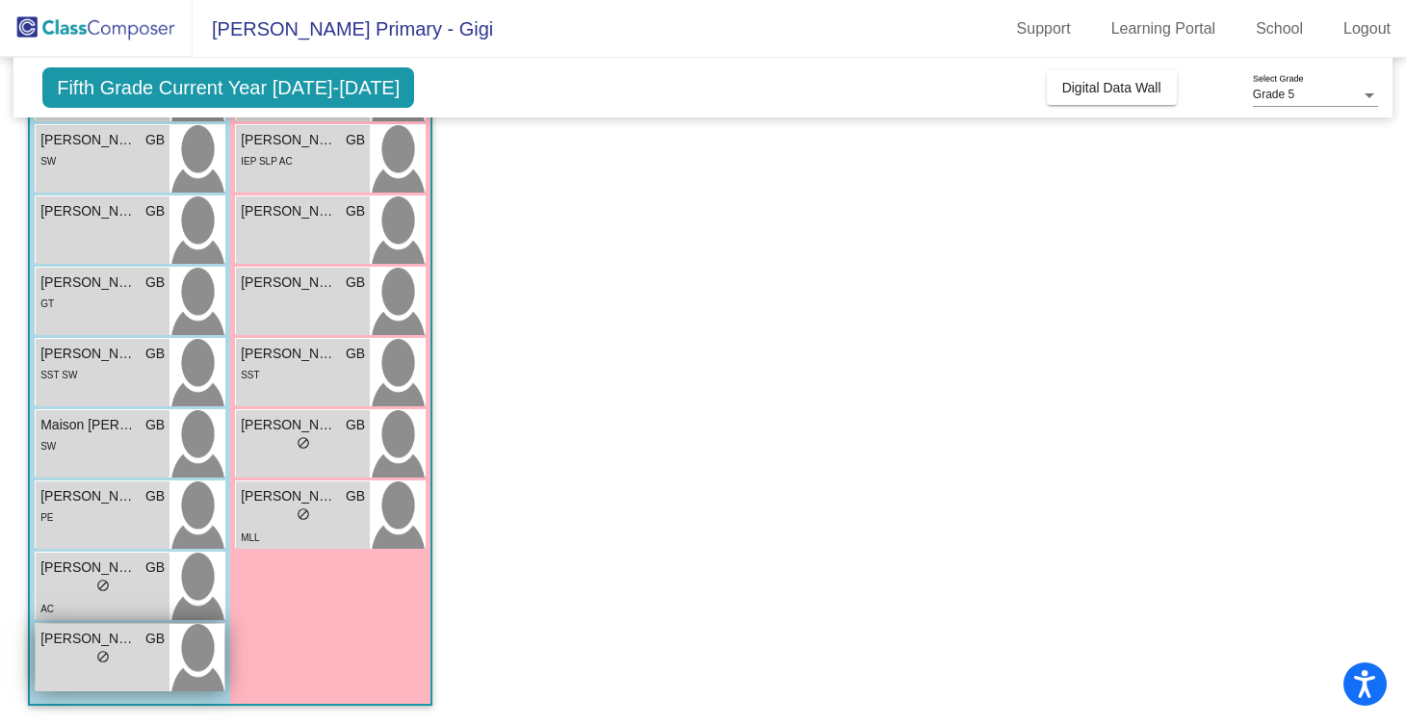
click at [104, 639] on span "SAWYER FREEMAN" at bounding box center [88, 639] width 96 height 20
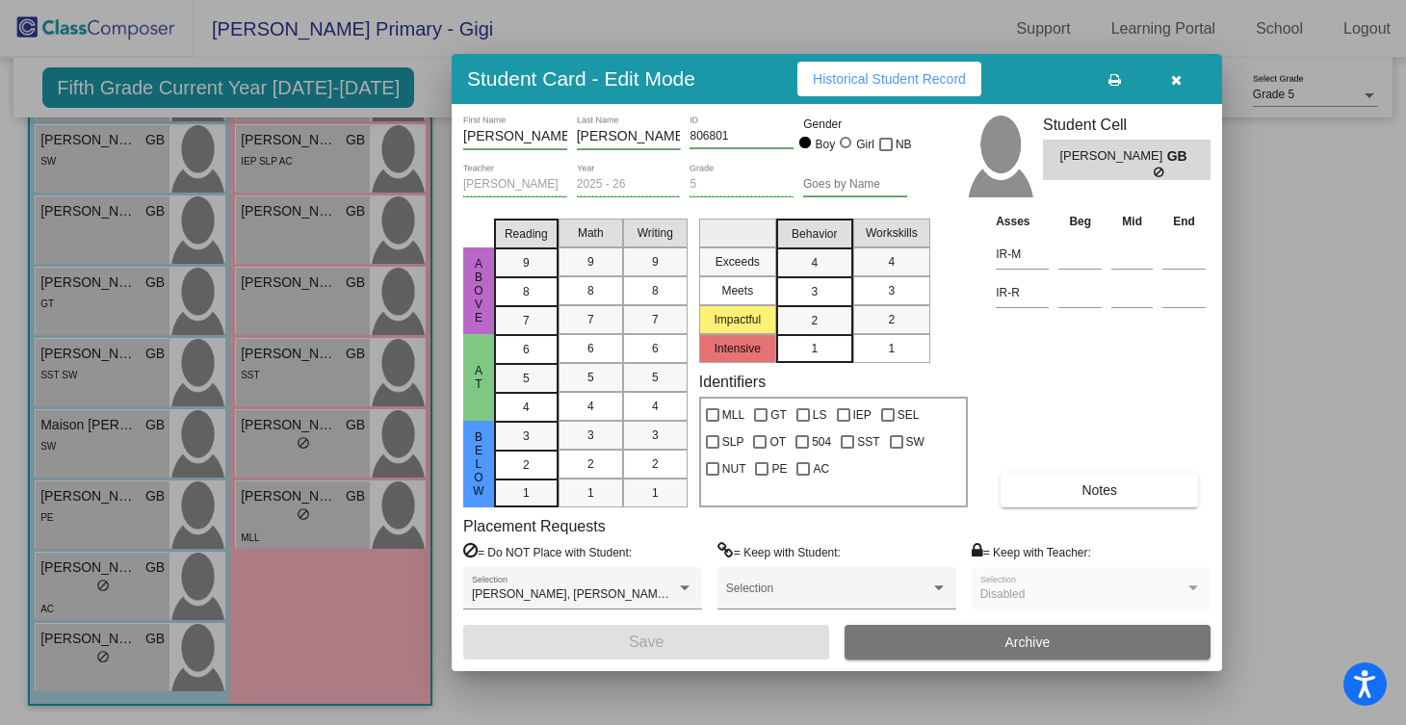
click at [883, 84] on span "Historical Student Record" at bounding box center [889, 78] width 153 height 15
click at [1175, 76] on icon "button" at bounding box center [1176, 79] width 11 height 13
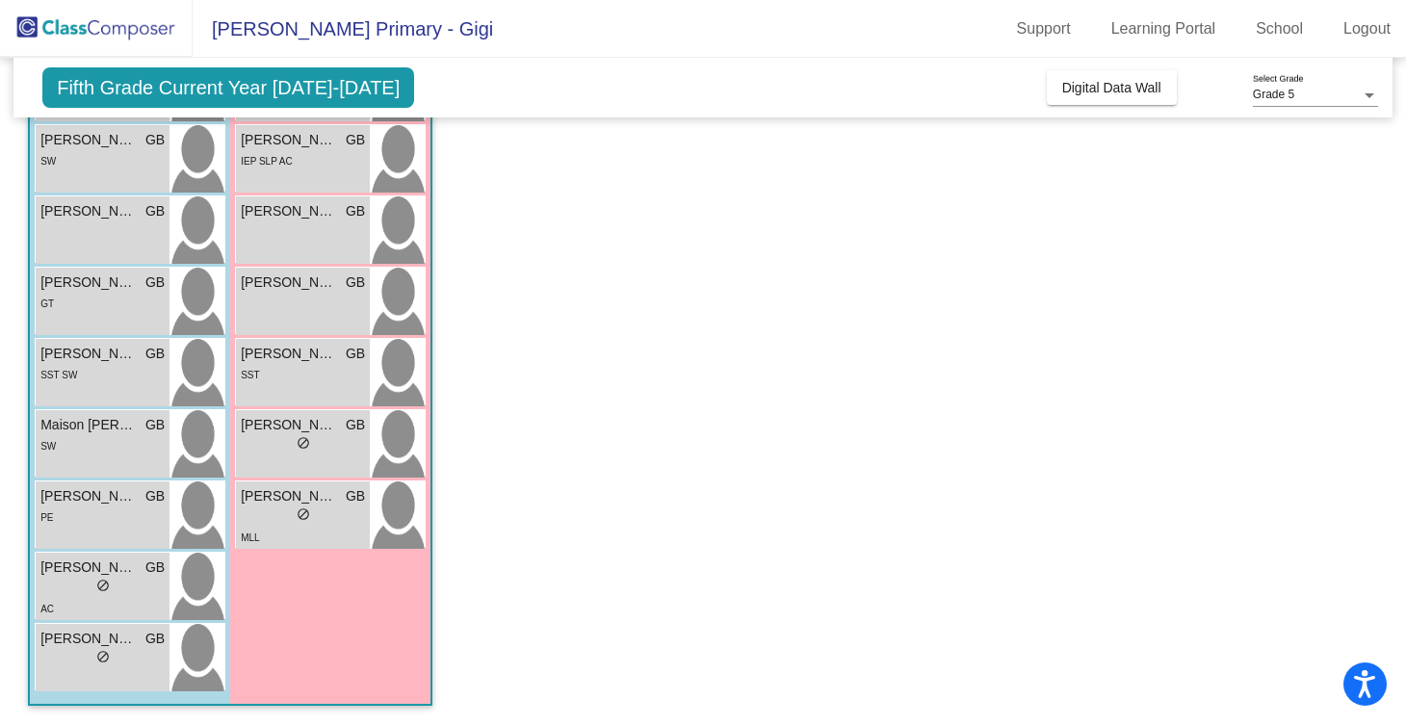
click at [1175, 76] on div "Incoming Digital Data Wall" at bounding box center [1204, 87] width 317 height 35
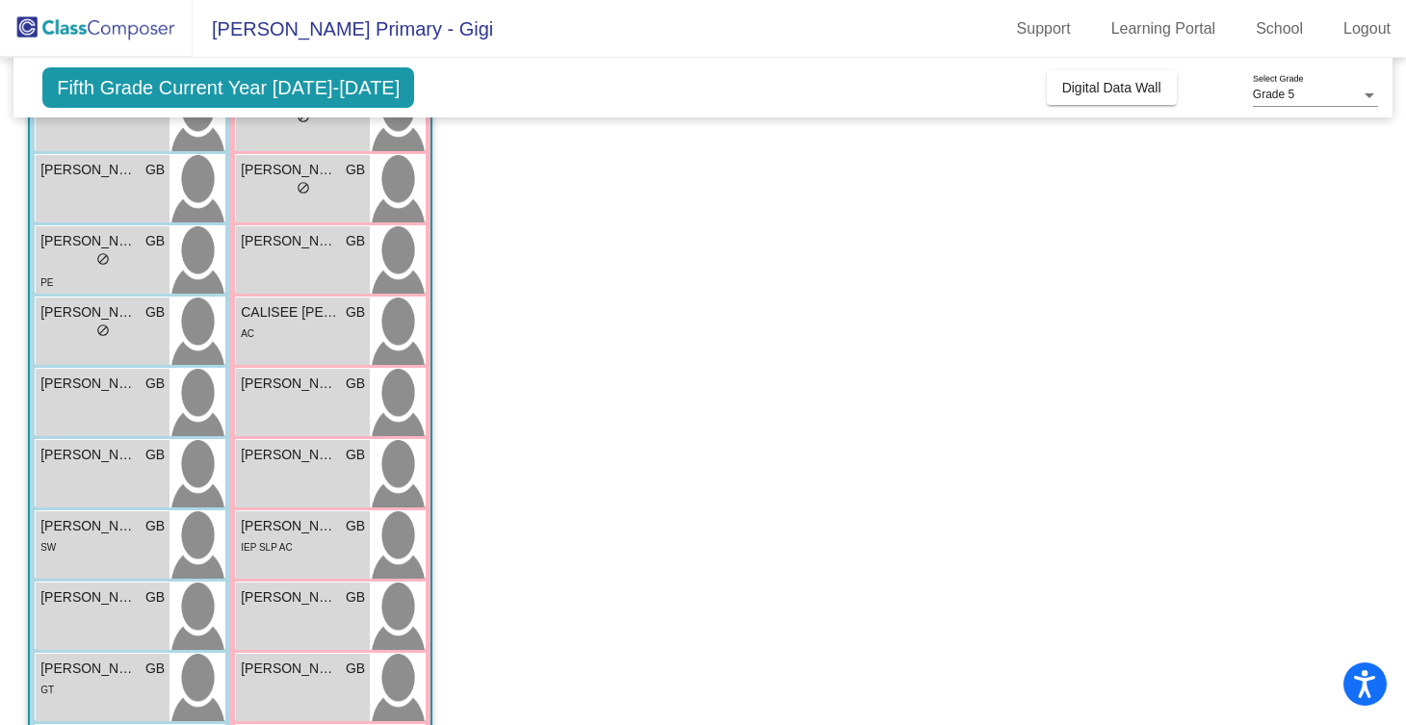
scroll to position [0, 0]
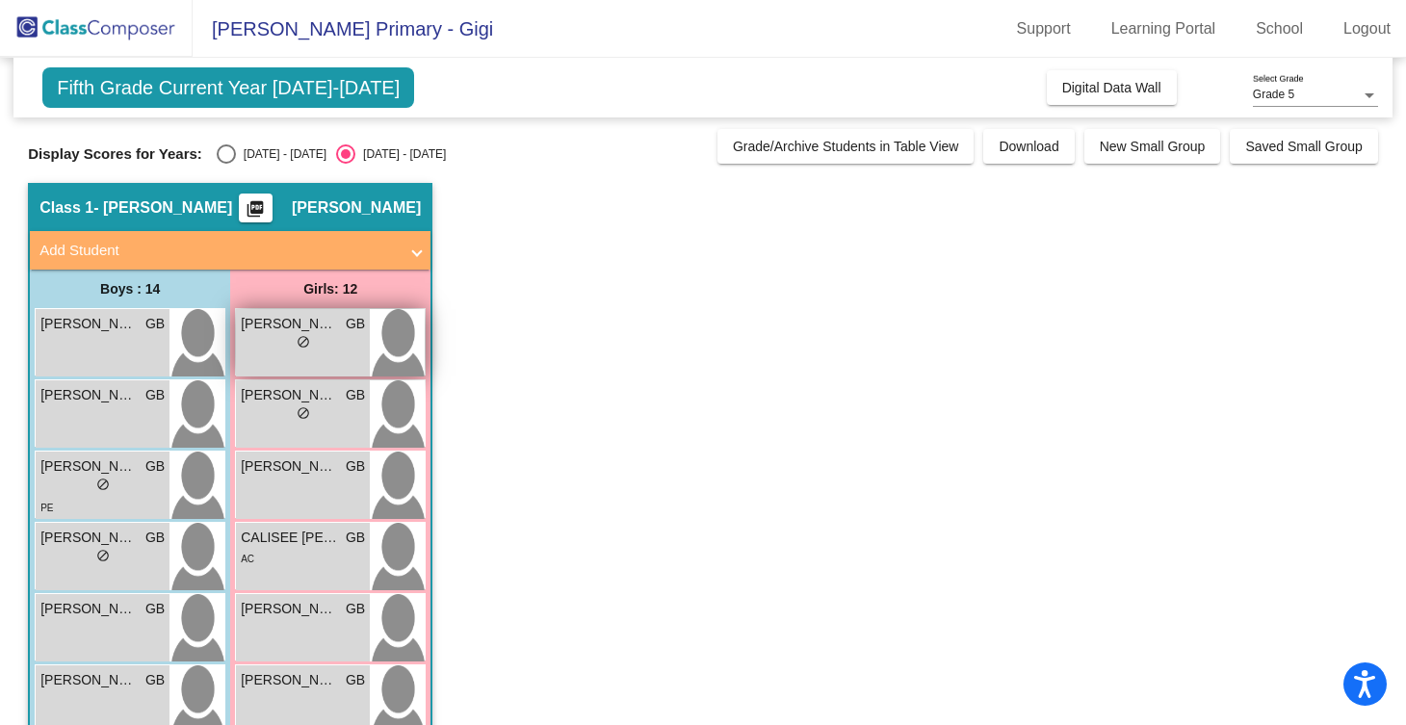
click at [313, 345] on div "lock do_not_disturb_alt" at bounding box center [303, 344] width 124 height 20
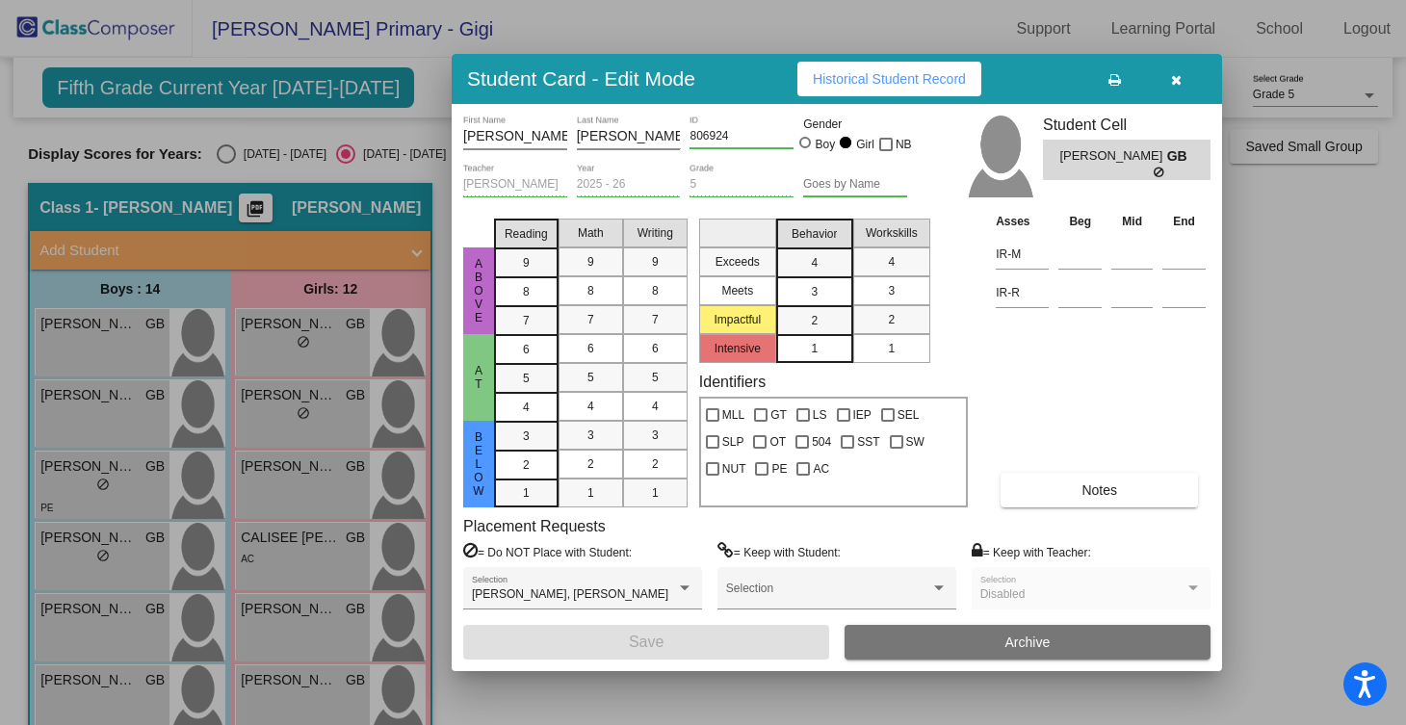
click at [917, 90] on button "Historical Student Record" at bounding box center [889, 79] width 184 height 35
click at [1163, 82] on button "button" at bounding box center [1176, 79] width 62 height 35
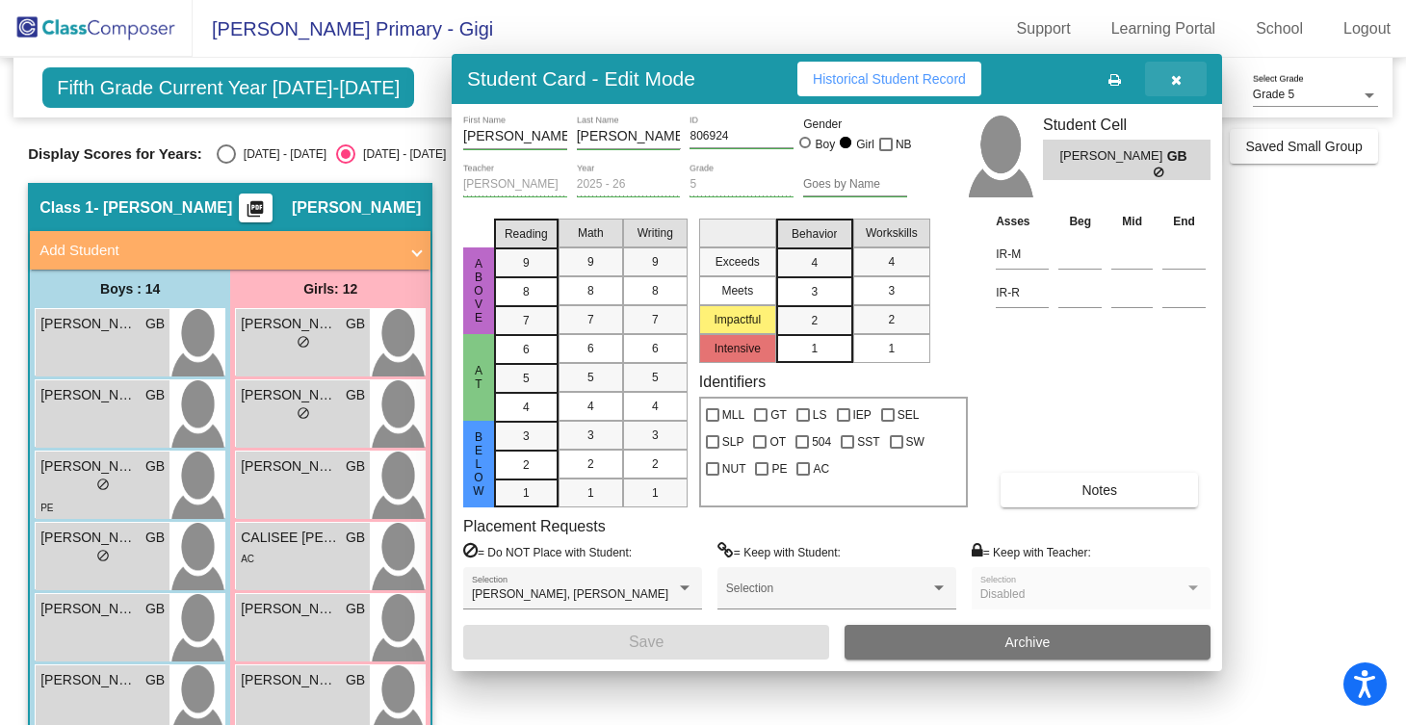
click at [1163, 82] on button "Digital Data Wall" at bounding box center [1111, 87] width 130 height 35
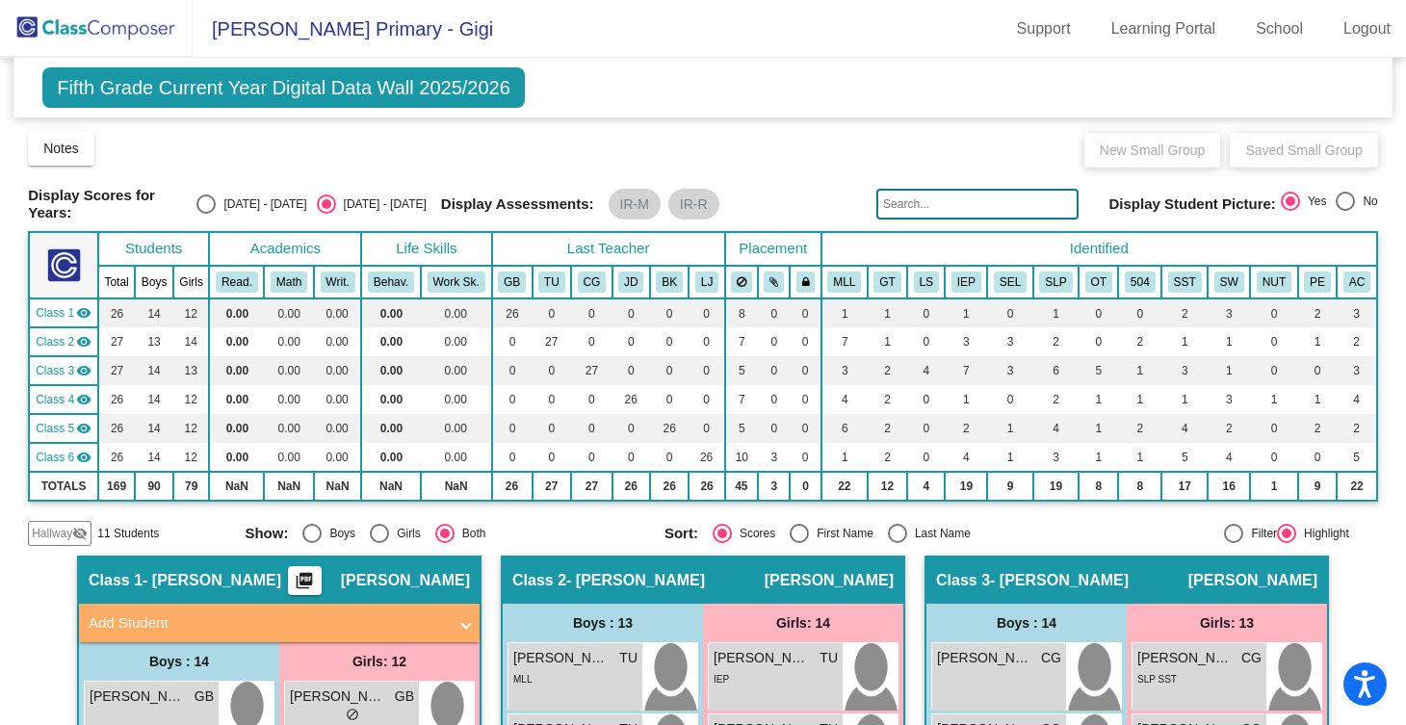
click at [300, 18] on span "Blaine Primary - Gigi" at bounding box center [343, 28] width 300 height 31
